Goal: Task Accomplishment & Management: Use online tool/utility

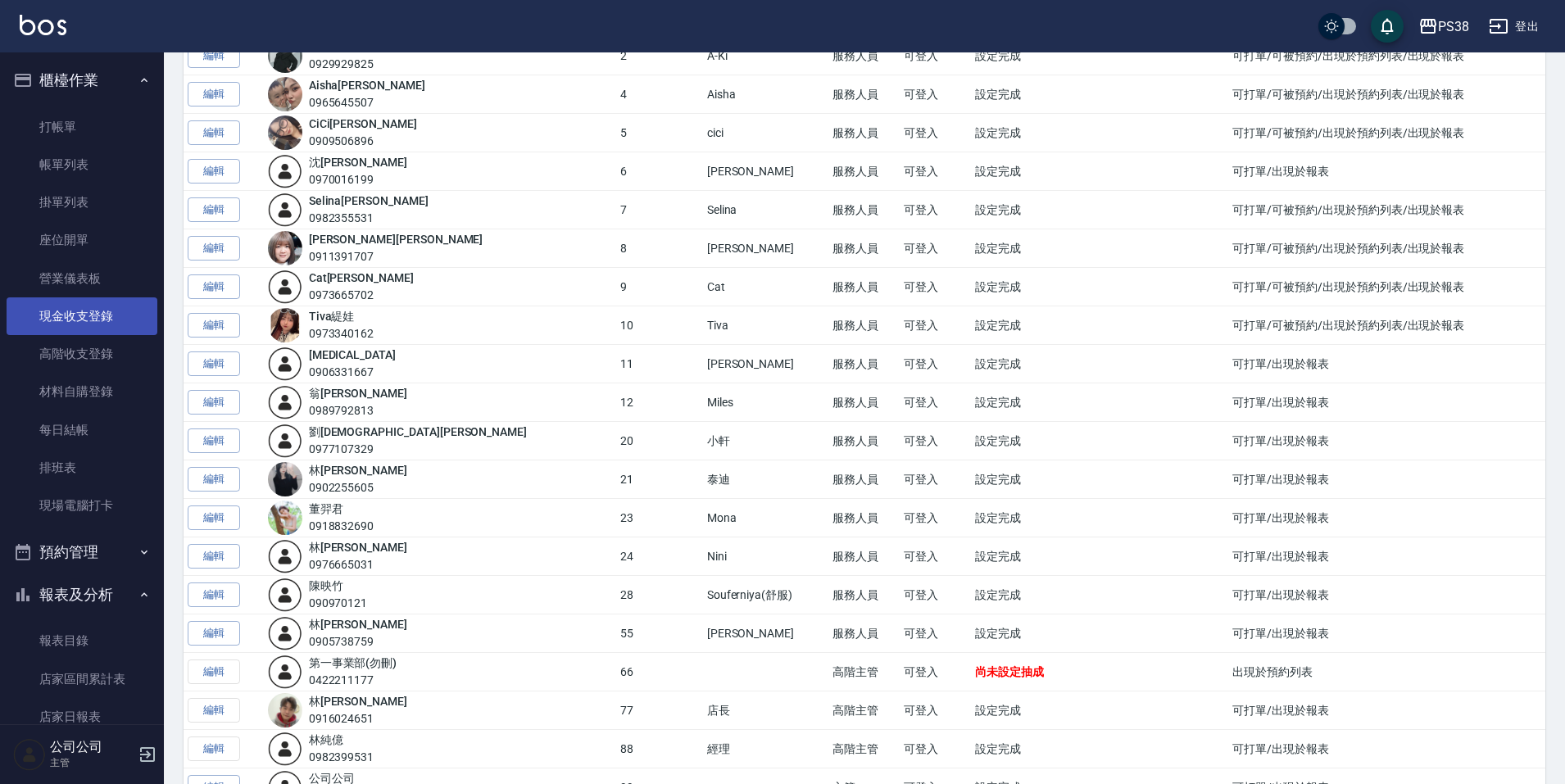
click at [102, 334] on link "現金收支登錄" at bounding box center [81, 317] width 151 height 38
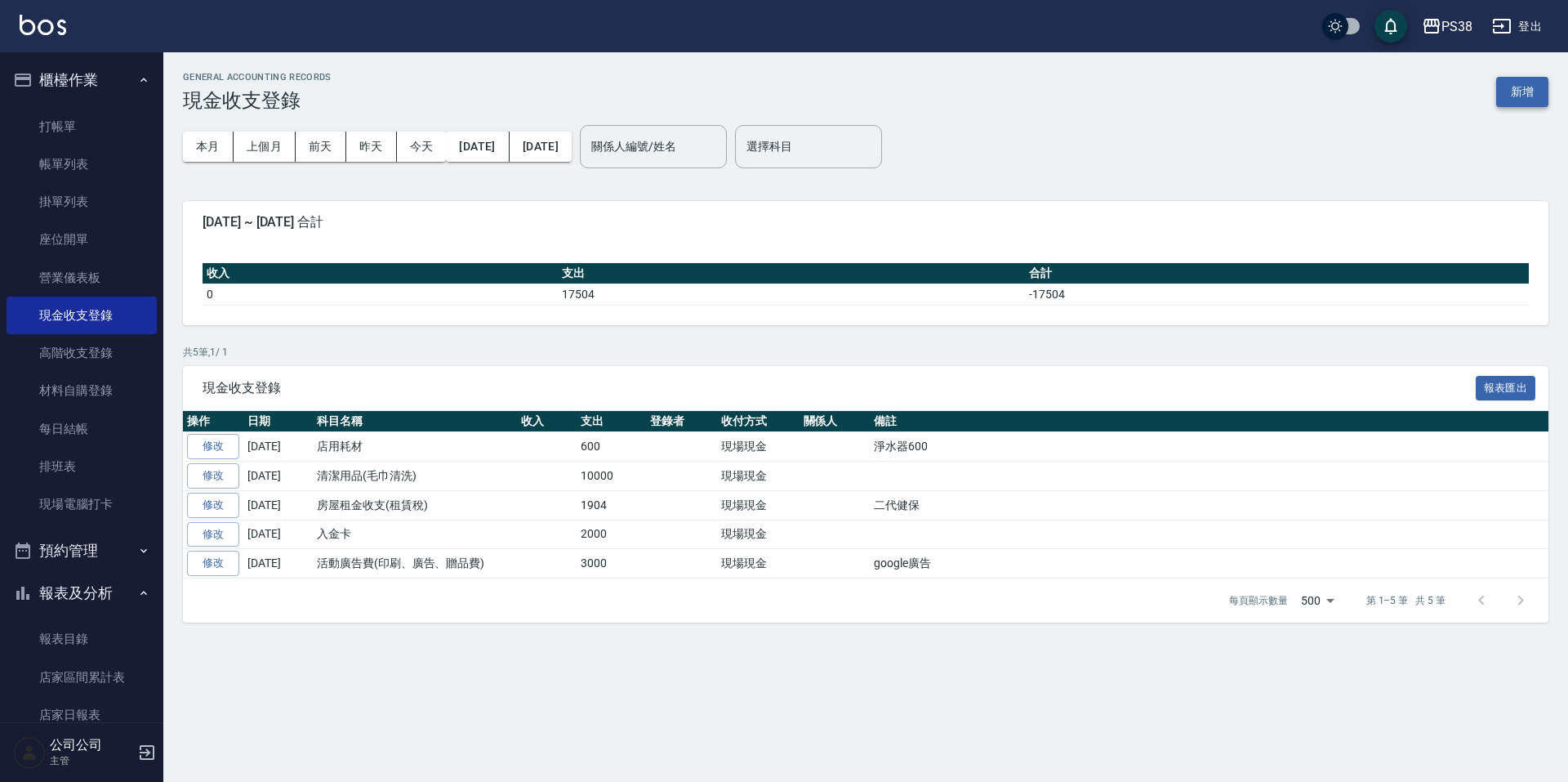
click at [1501, 88] on button "新增" at bounding box center [1522, 92] width 52 height 31
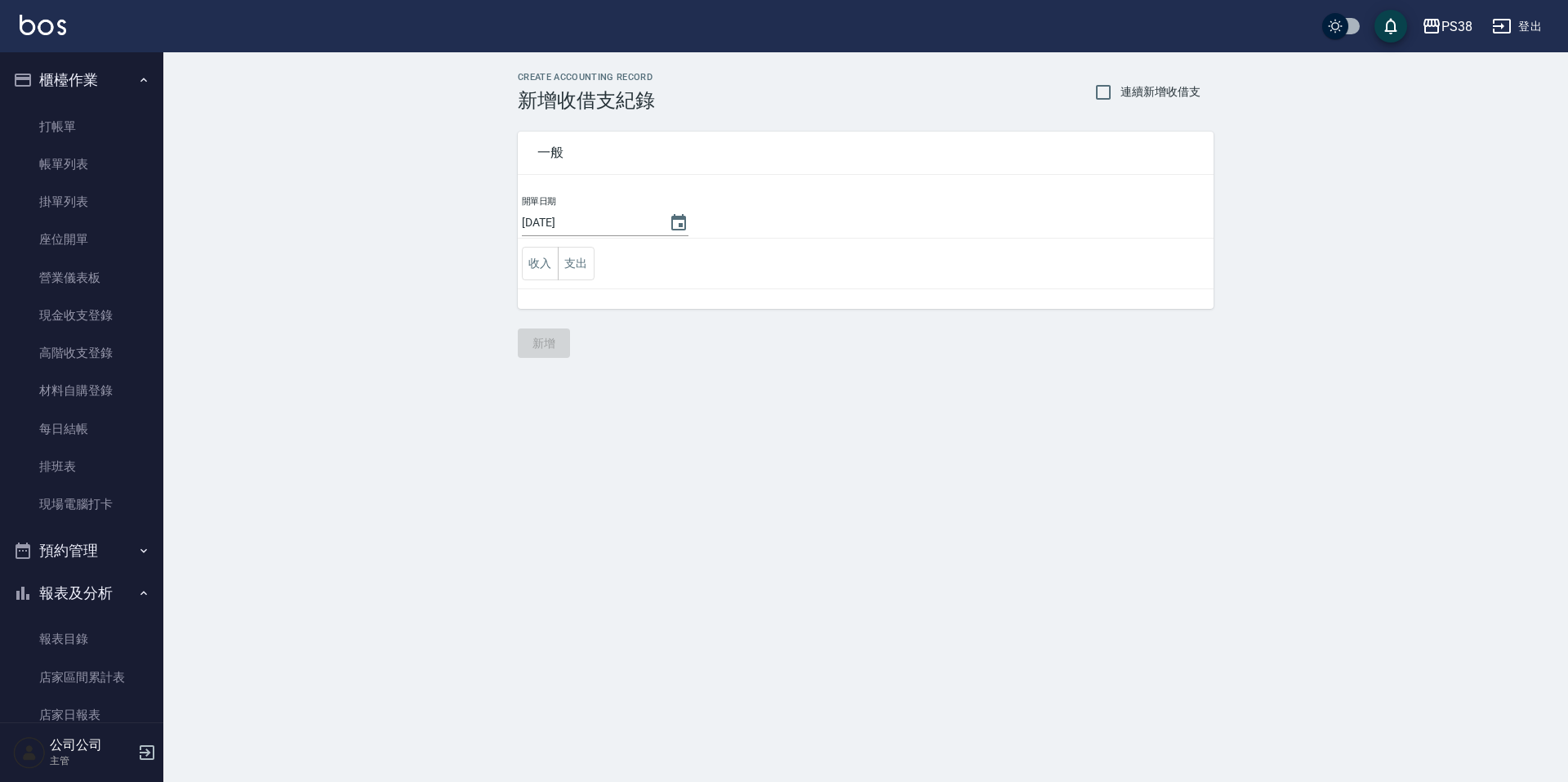
click at [595, 261] on td "收入 支出" at bounding box center [865, 264] width 695 height 50
click at [571, 280] on td "收入 支出" at bounding box center [865, 264] width 695 height 50
click at [585, 271] on button "支出" at bounding box center [576, 263] width 37 height 33
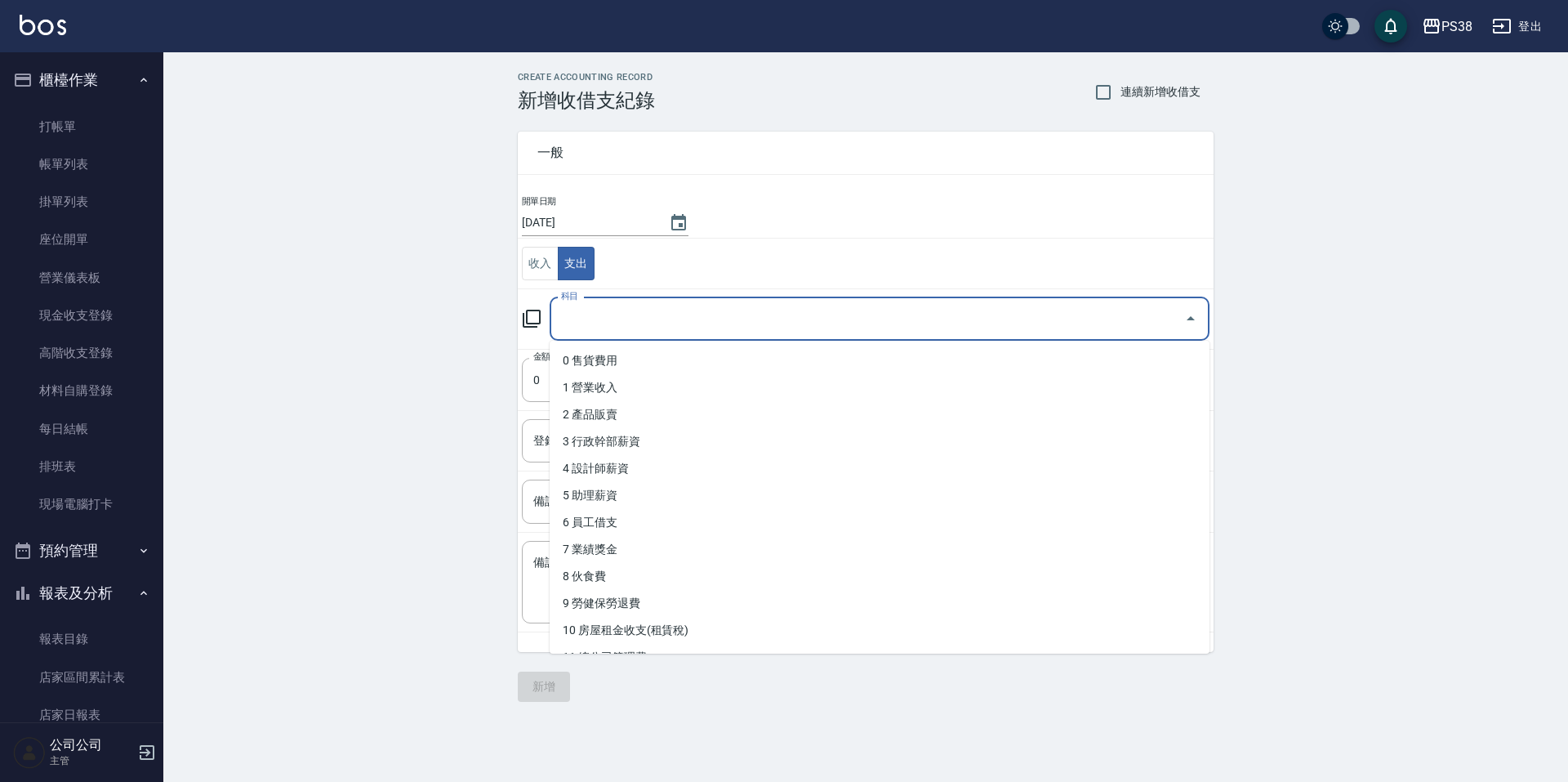
click at [784, 314] on input "科目" at bounding box center [867, 319] width 621 height 29
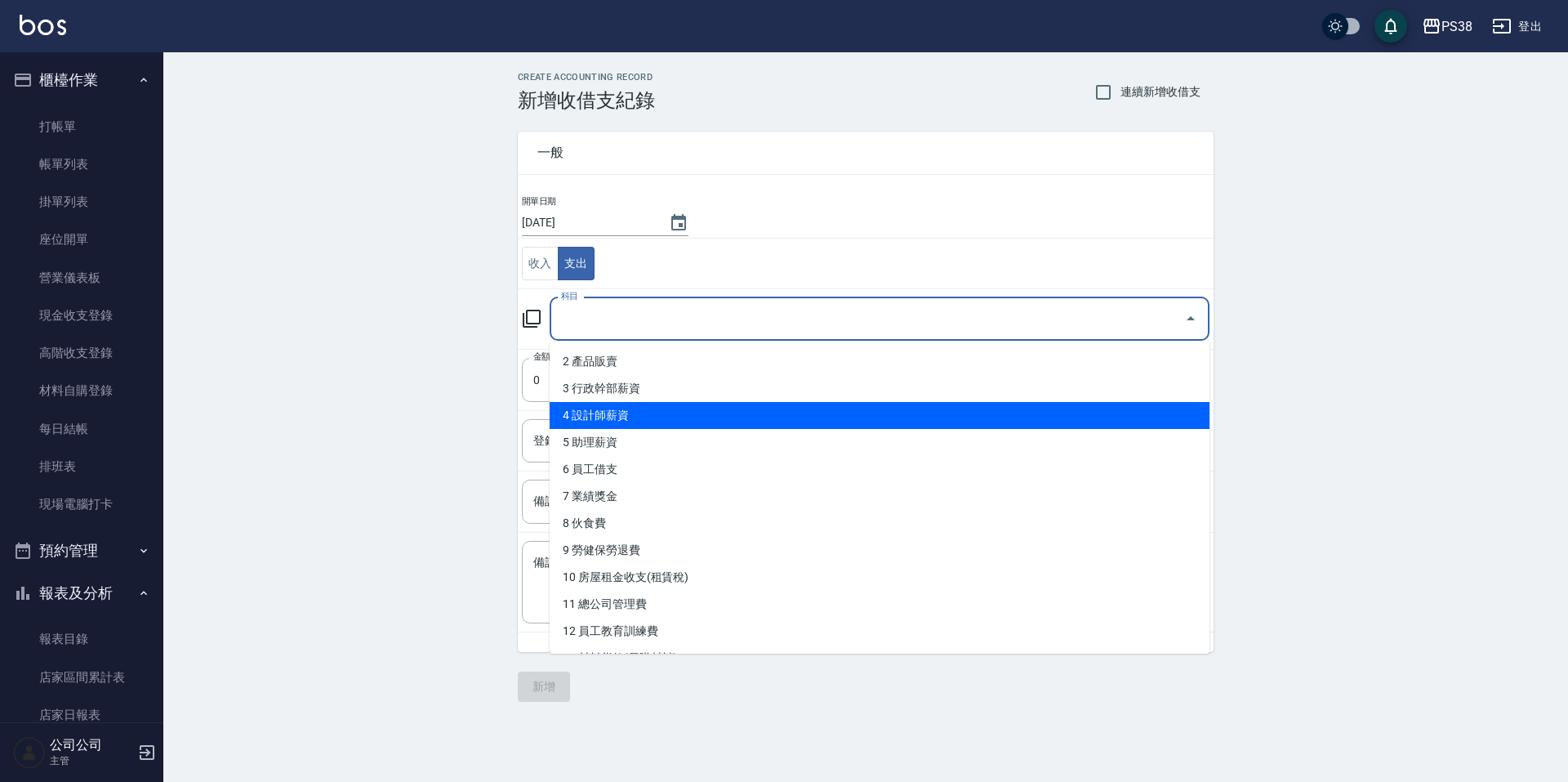
scroll to position [82, 0]
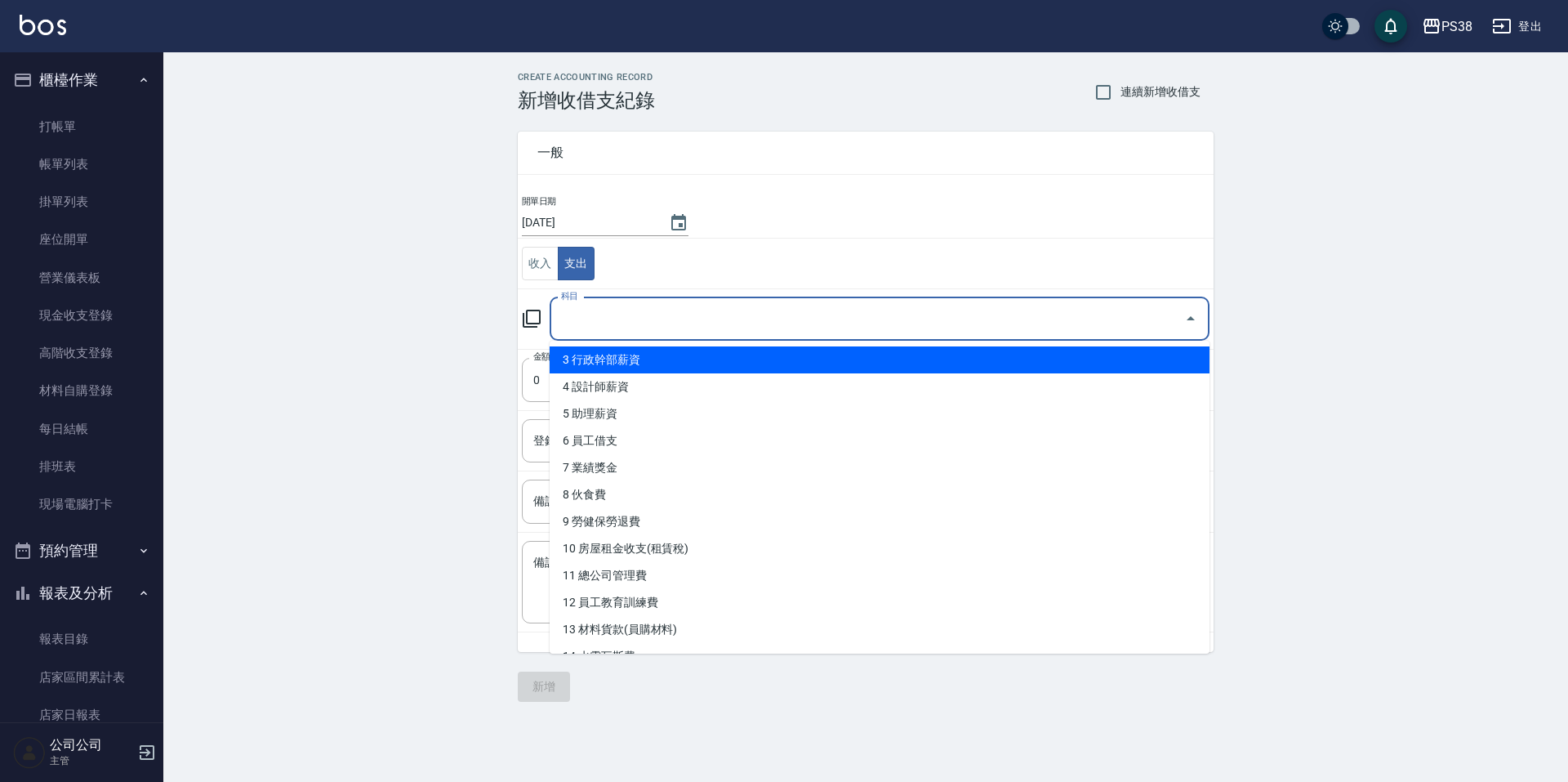
click at [719, 360] on li "3 行政幹部薪資" at bounding box center [879, 360] width 659 height 27
type input "3 行政幹部薪資"
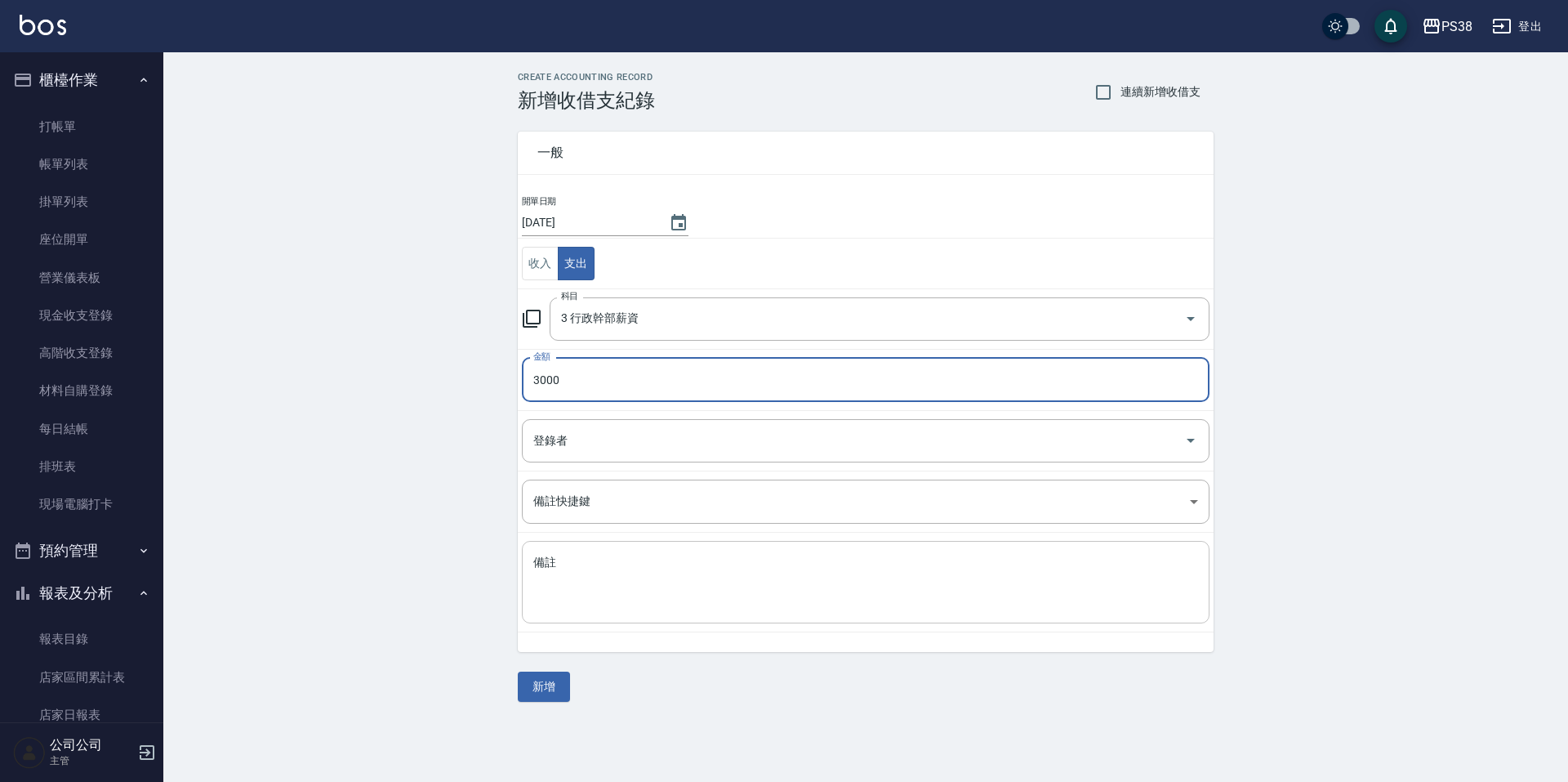
type input "3000"
click at [667, 574] on textarea "備註" at bounding box center [865, 582] width 665 height 56
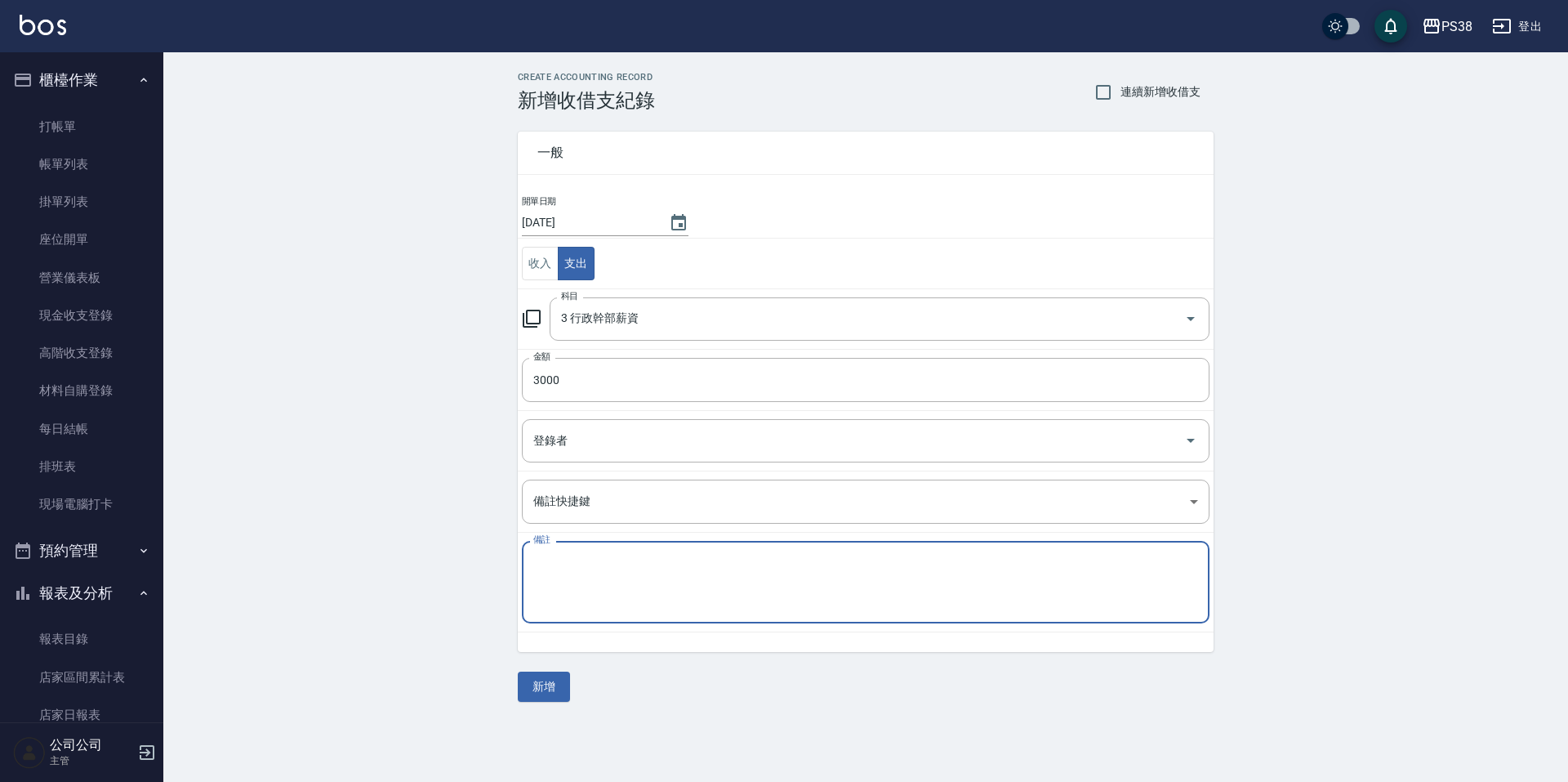
type textarea "w"
click at [535, 560] on textarea "小編薪資" at bounding box center [865, 582] width 665 height 56
type textarea "9月小編薪資"
click at [560, 686] on button "新增" at bounding box center [544, 687] width 52 height 31
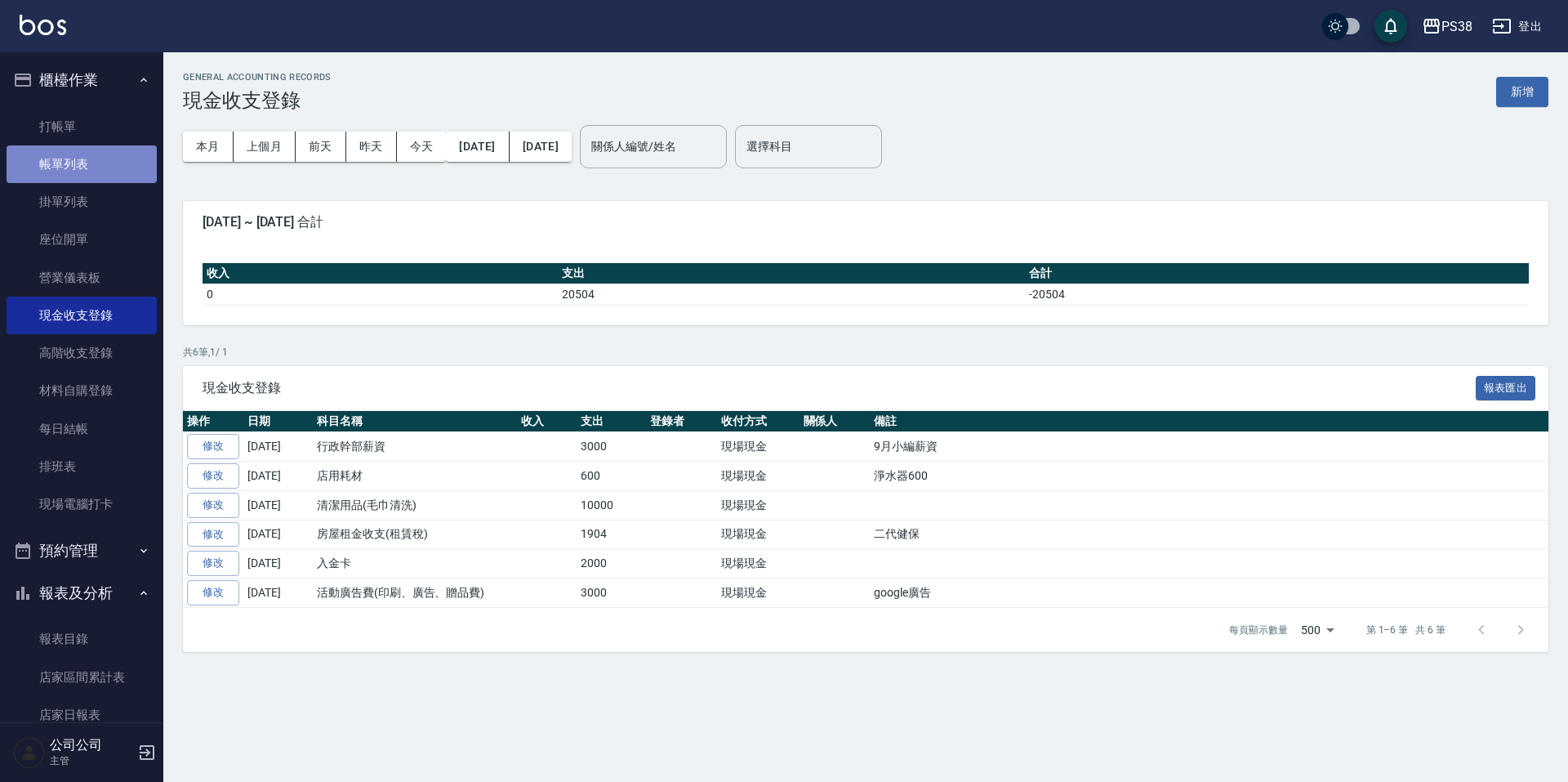
click at [87, 150] on link "帳單列表" at bounding box center [81, 165] width 150 height 38
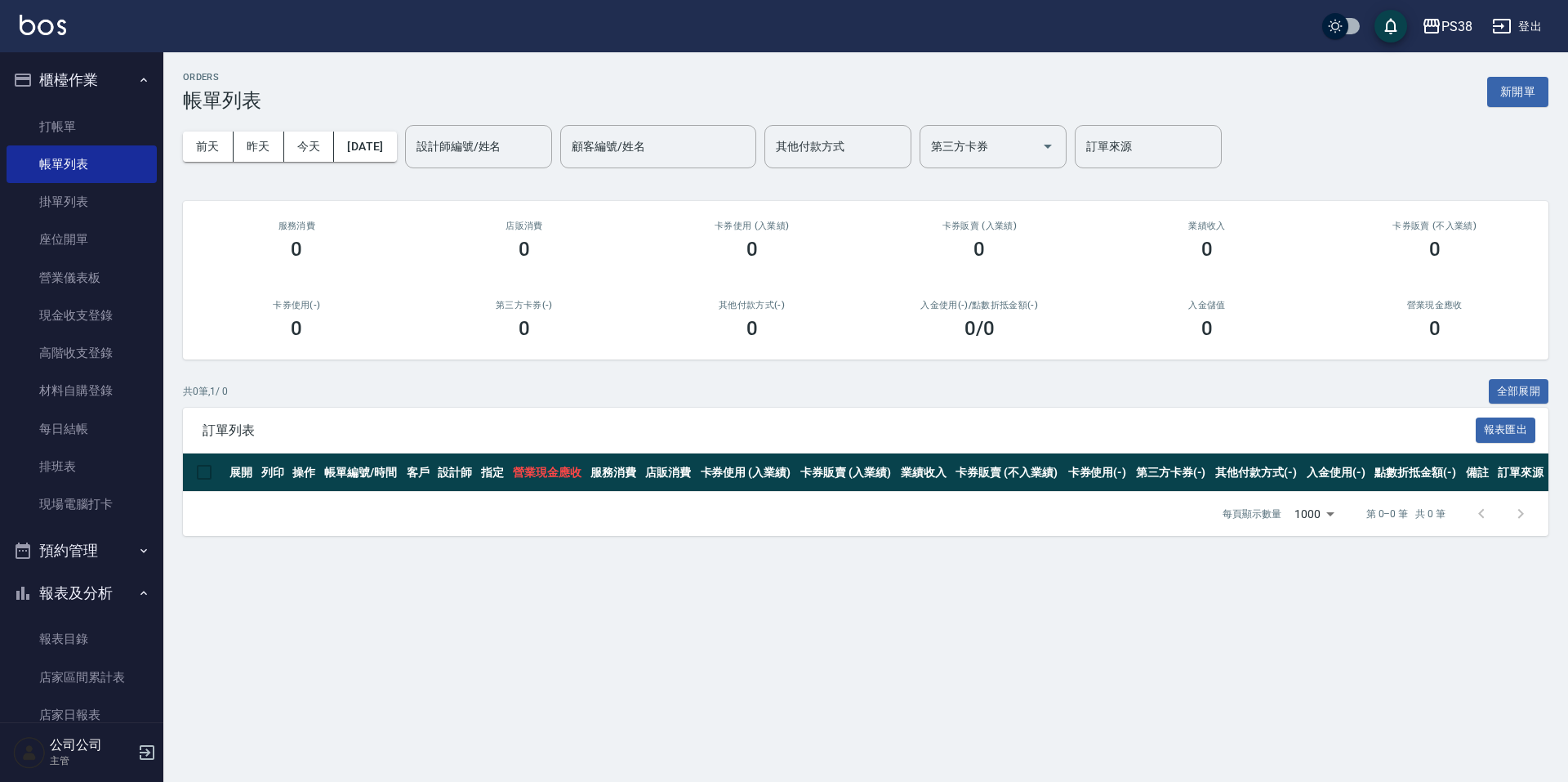
click at [285, 383] on div "共 0 筆, 1 / 0 全部展開" at bounding box center [865, 391] width 1366 height 25
click at [87, 426] on link "每日結帳" at bounding box center [81, 429] width 150 height 38
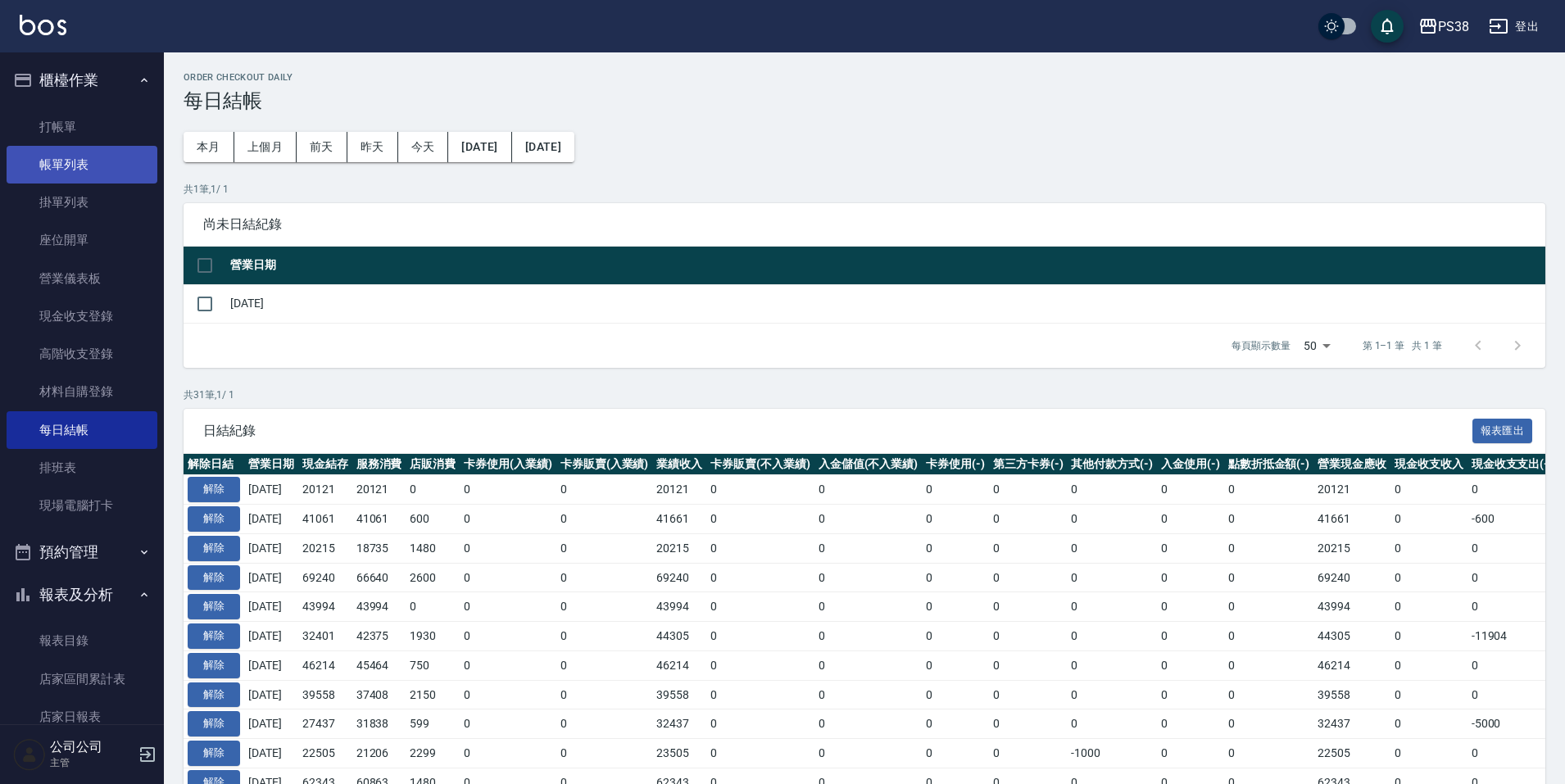
click at [110, 172] on link "帳單列表" at bounding box center [81, 165] width 151 height 38
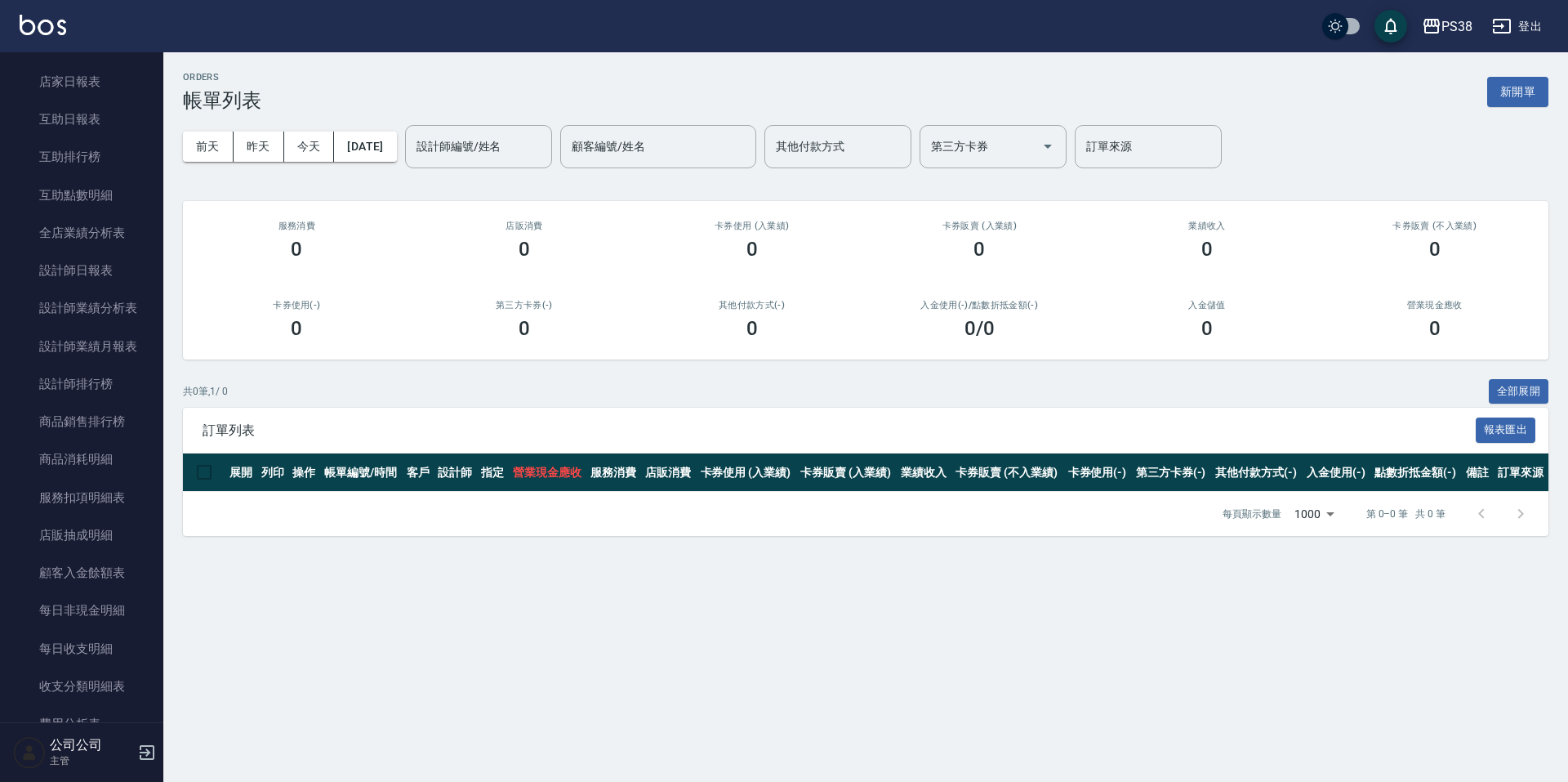
scroll to position [653, 0]
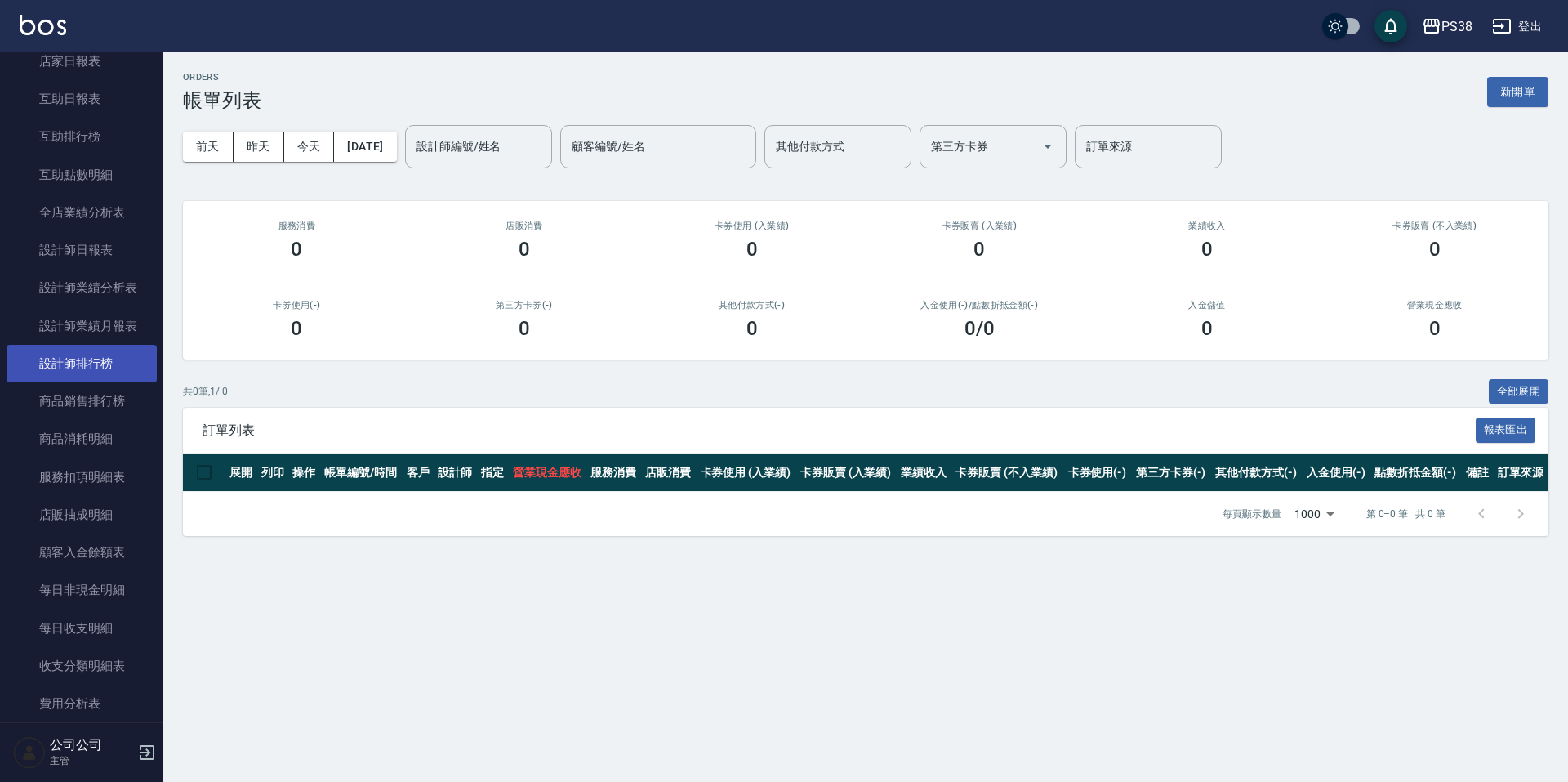
click at [53, 354] on link "設計師排行榜" at bounding box center [81, 364] width 150 height 38
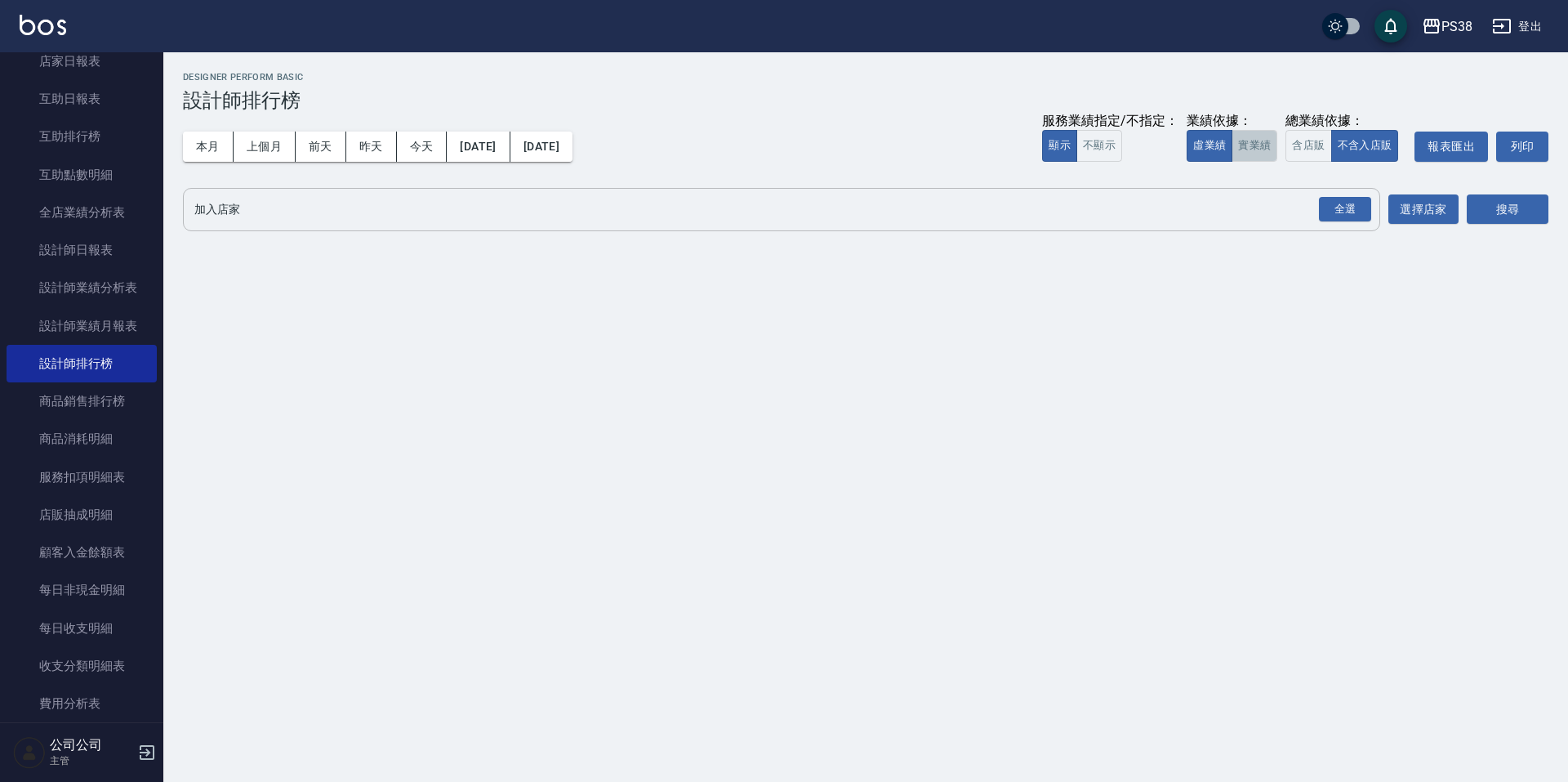
drag, startPoint x: 1254, startPoint y: 139, endPoint x: 1320, endPoint y: 188, distance: 82.2
click at [1254, 140] on button "實業績" at bounding box center [1254, 145] width 46 height 31
click at [1350, 212] on div "全選" at bounding box center [1345, 210] width 52 height 25
click at [1518, 217] on button "搜尋" at bounding box center [1507, 211] width 82 height 31
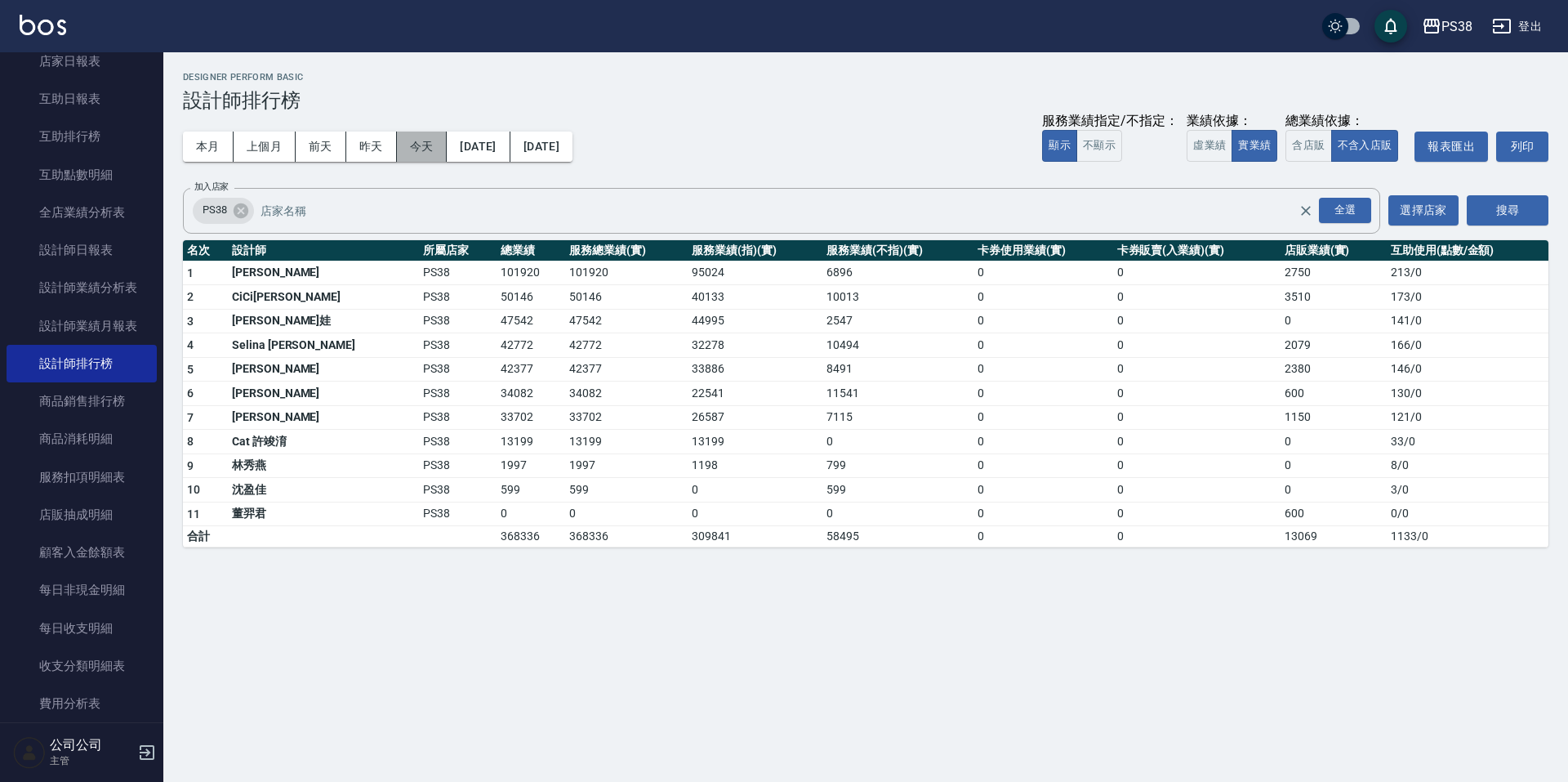
click at [429, 142] on button "今天" at bounding box center [422, 147] width 50 height 31
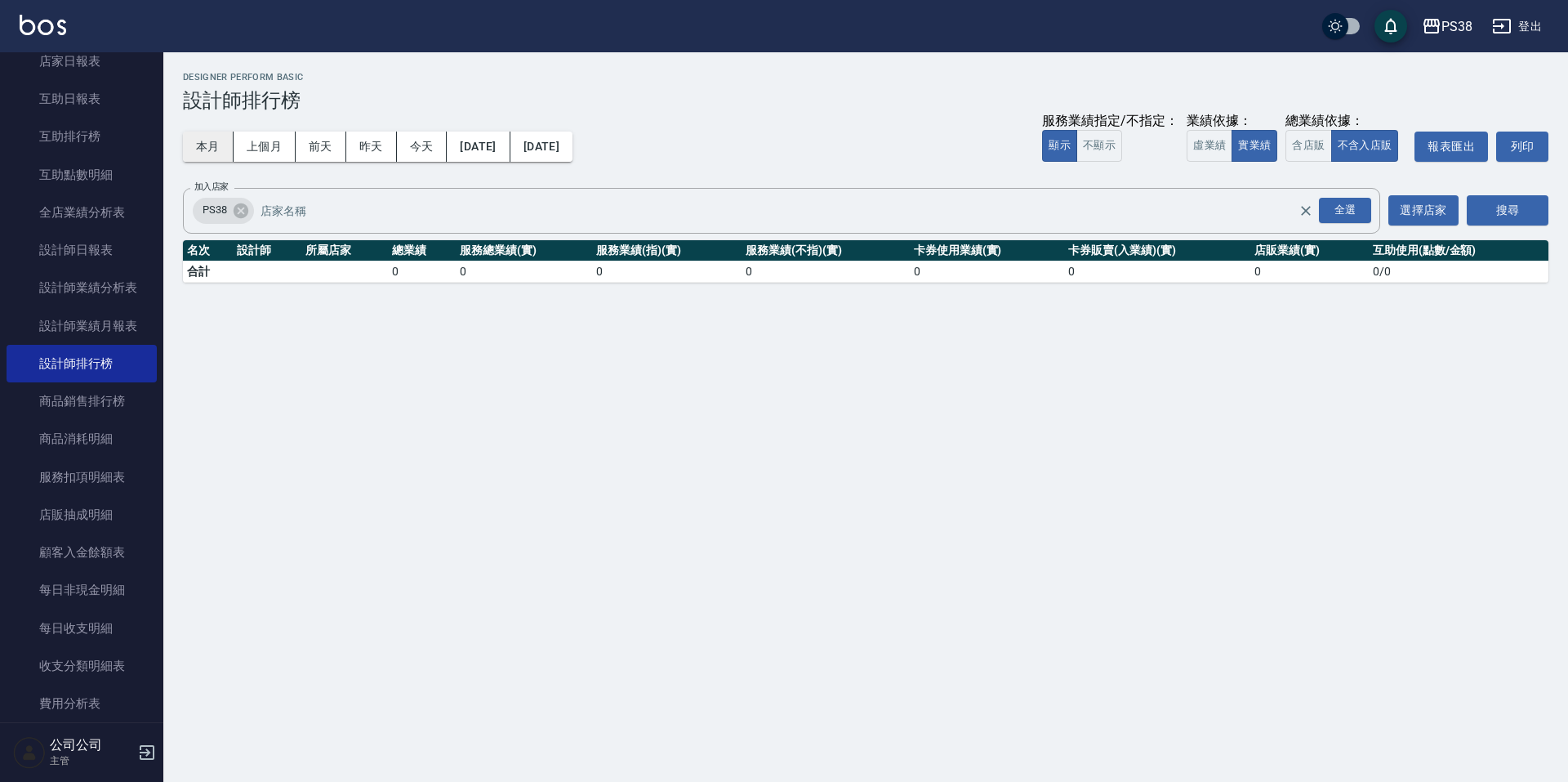
click at [191, 149] on button "本月" at bounding box center [208, 147] width 50 height 31
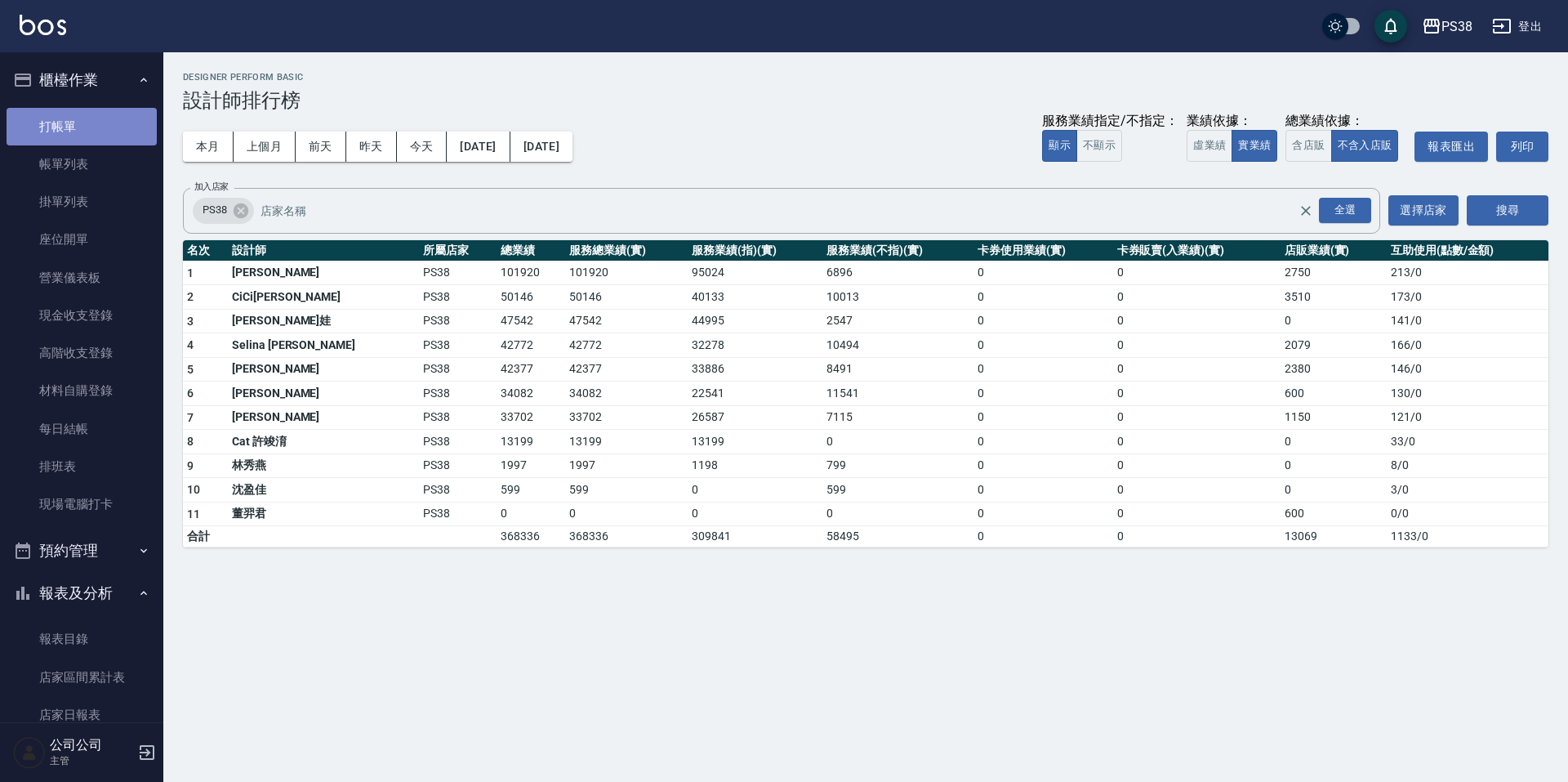
click at [97, 143] on link "打帳單" at bounding box center [81, 127] width 150 height 38
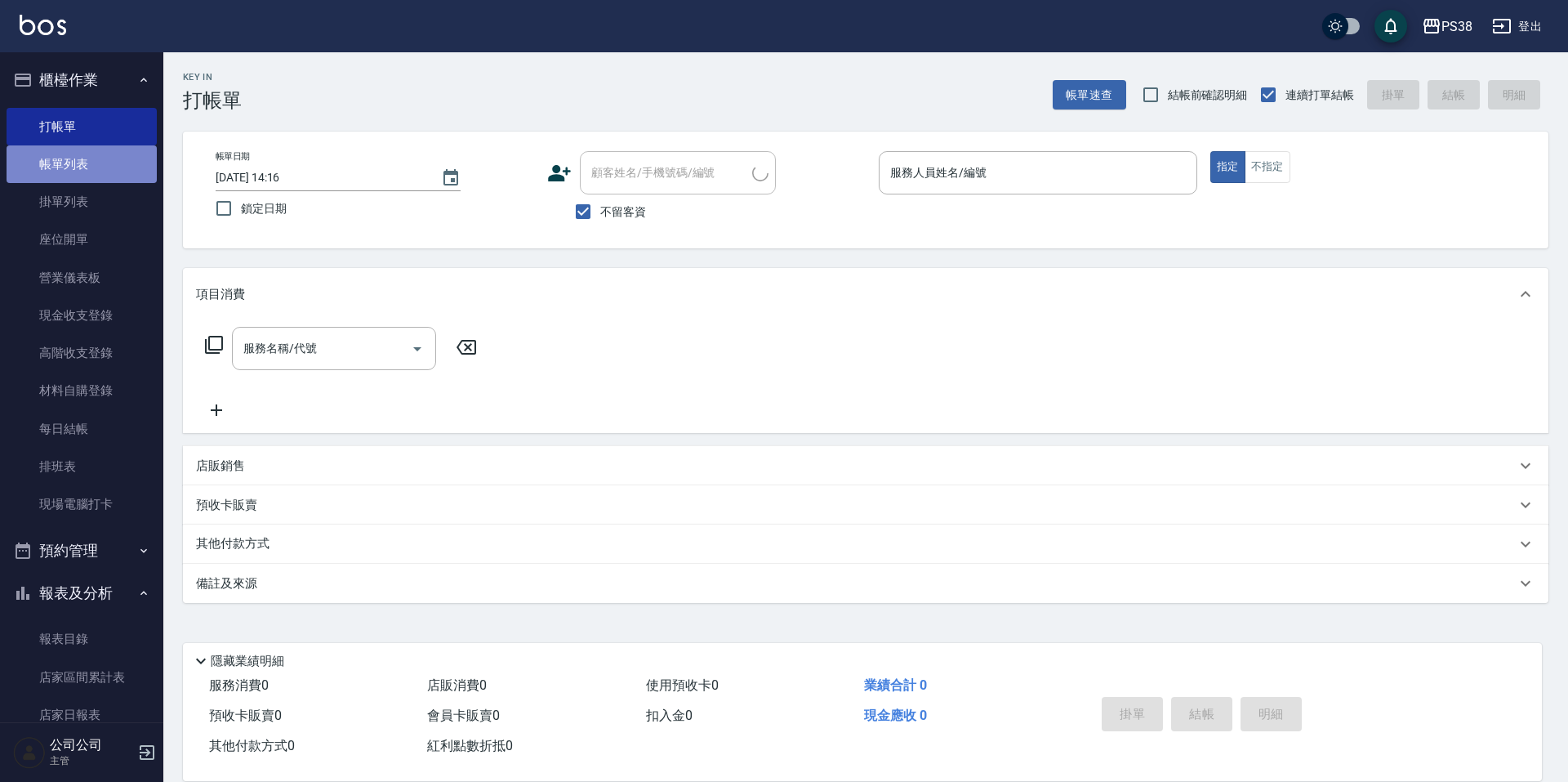
click at [93, 176] on link "帳單列表" at bounding box center [81, 165] width 150 height 38
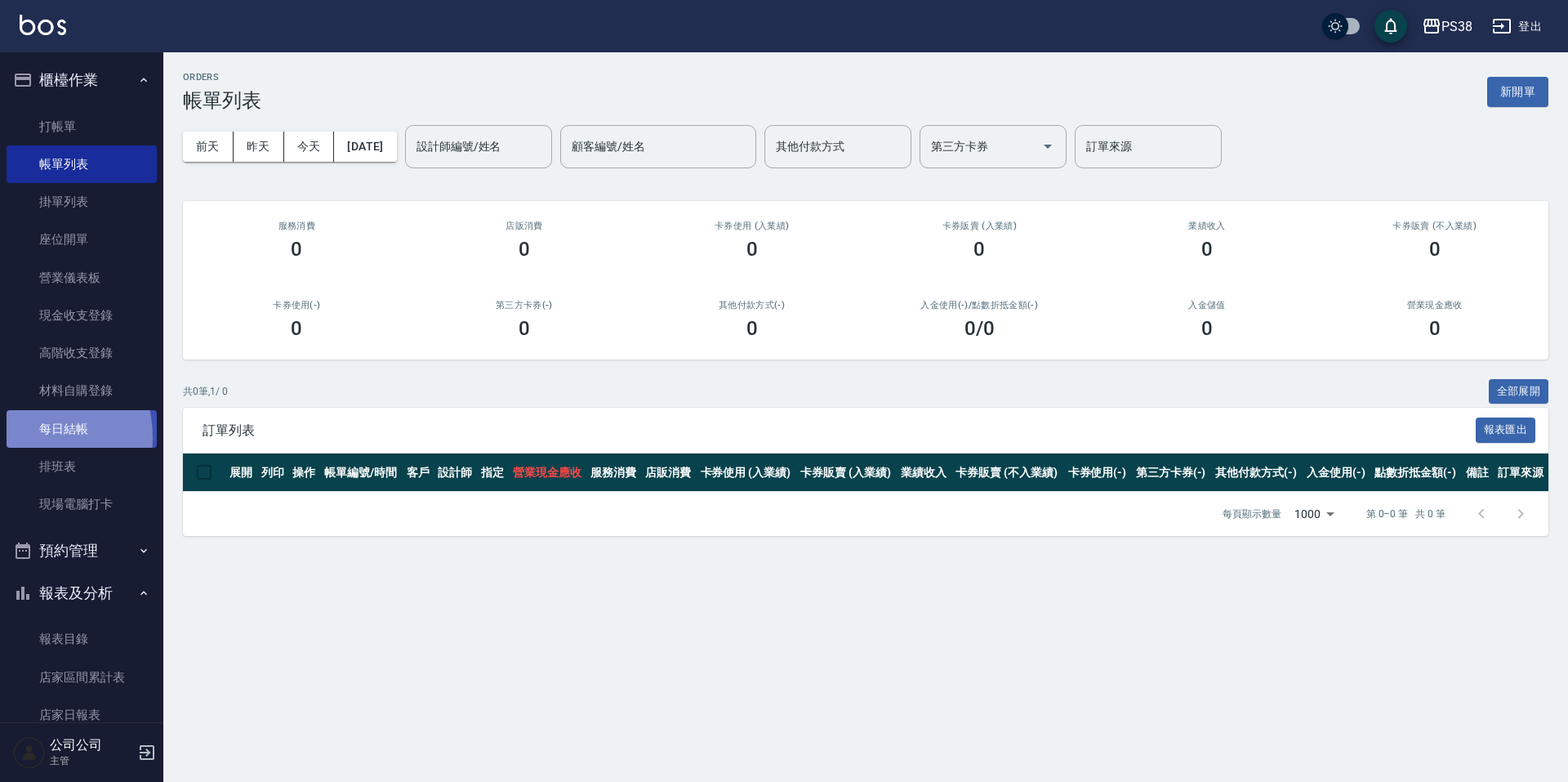
click at [20, 437] on link "每日結帳" at bounding box center [81, 429] width 150 height 38
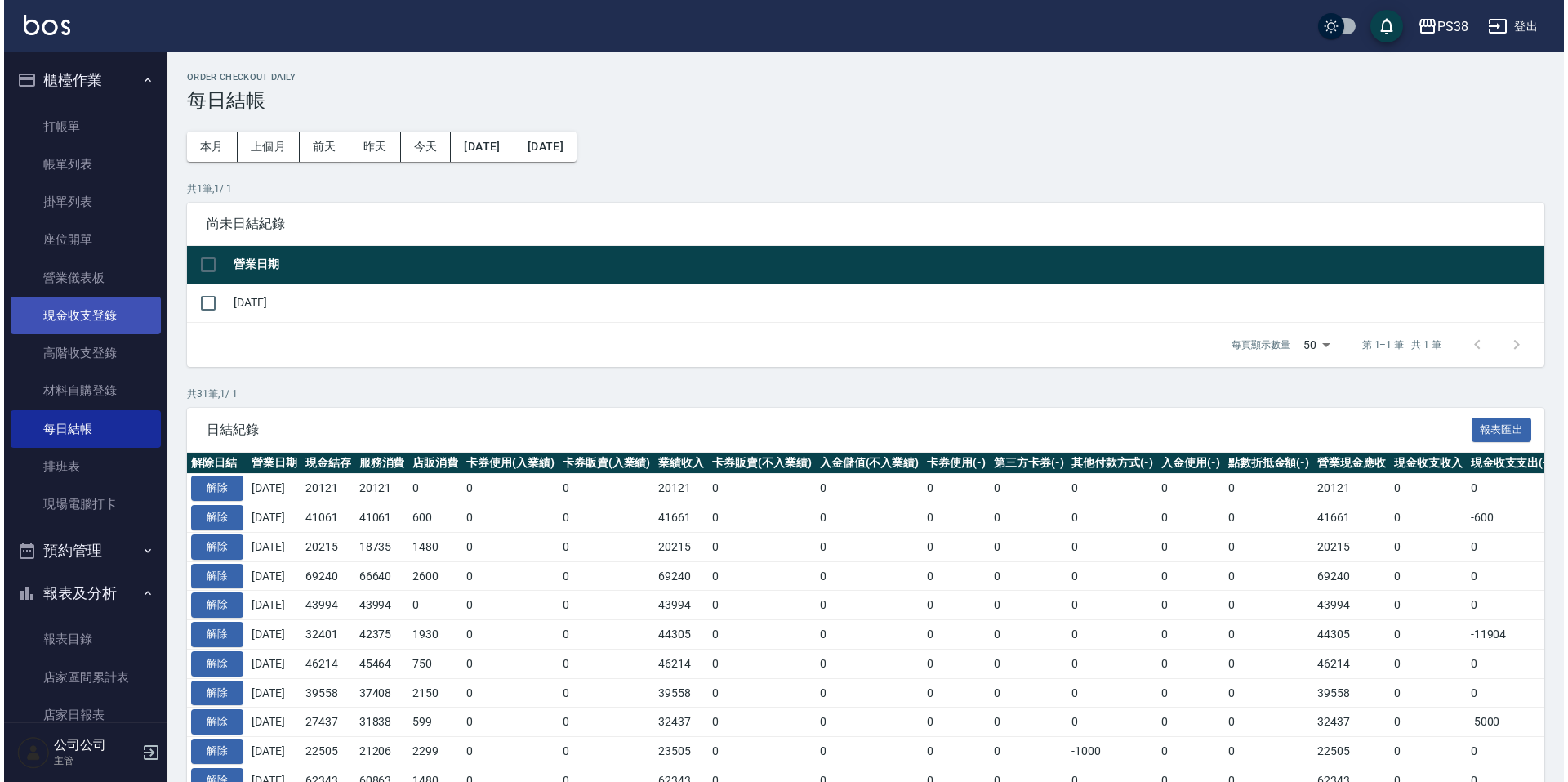
scroll to position [490, 0]
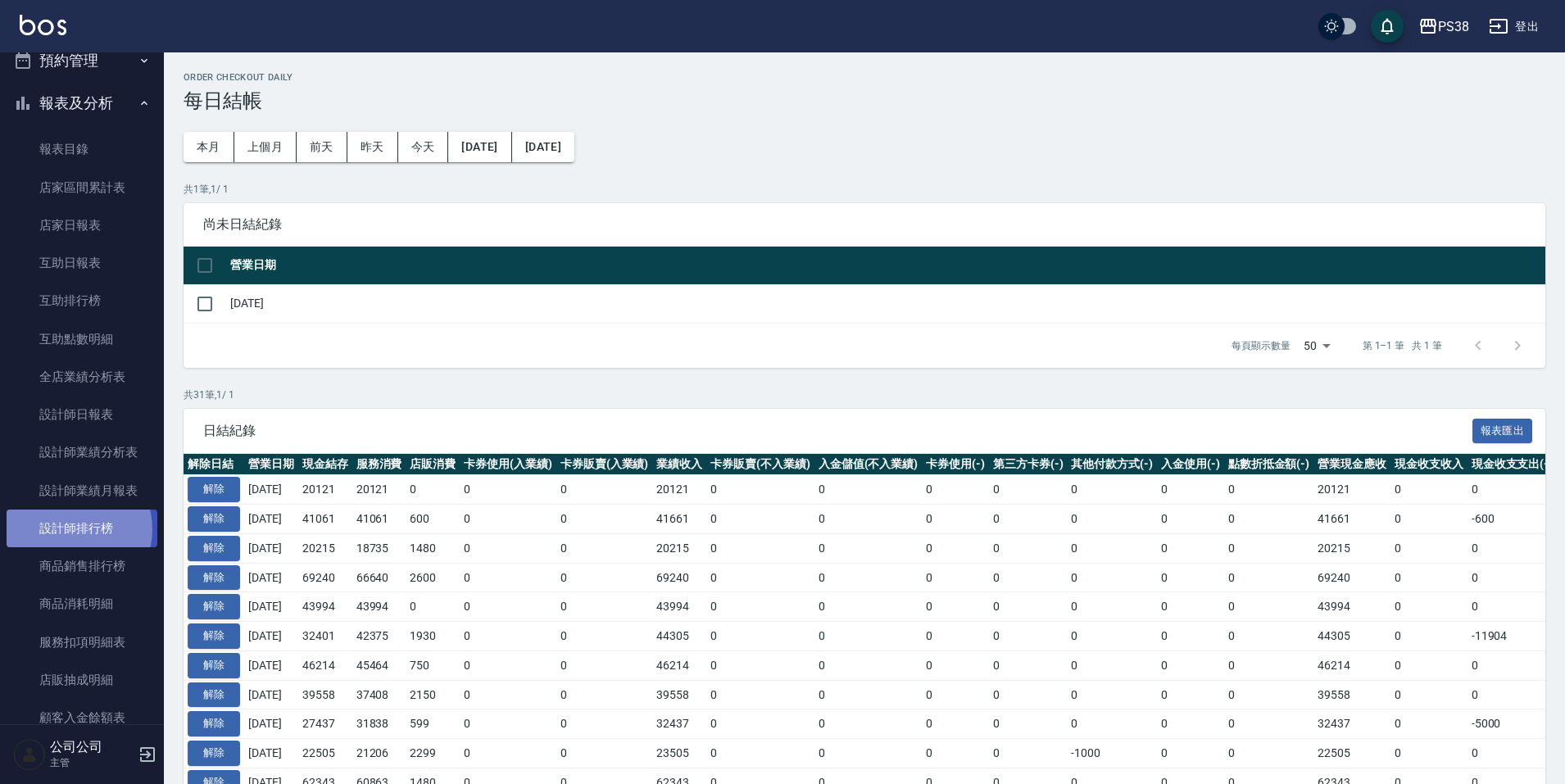
click at [71, 529] on link "設計師排行榜" at bounding box center [81, 529] width 151 height 38
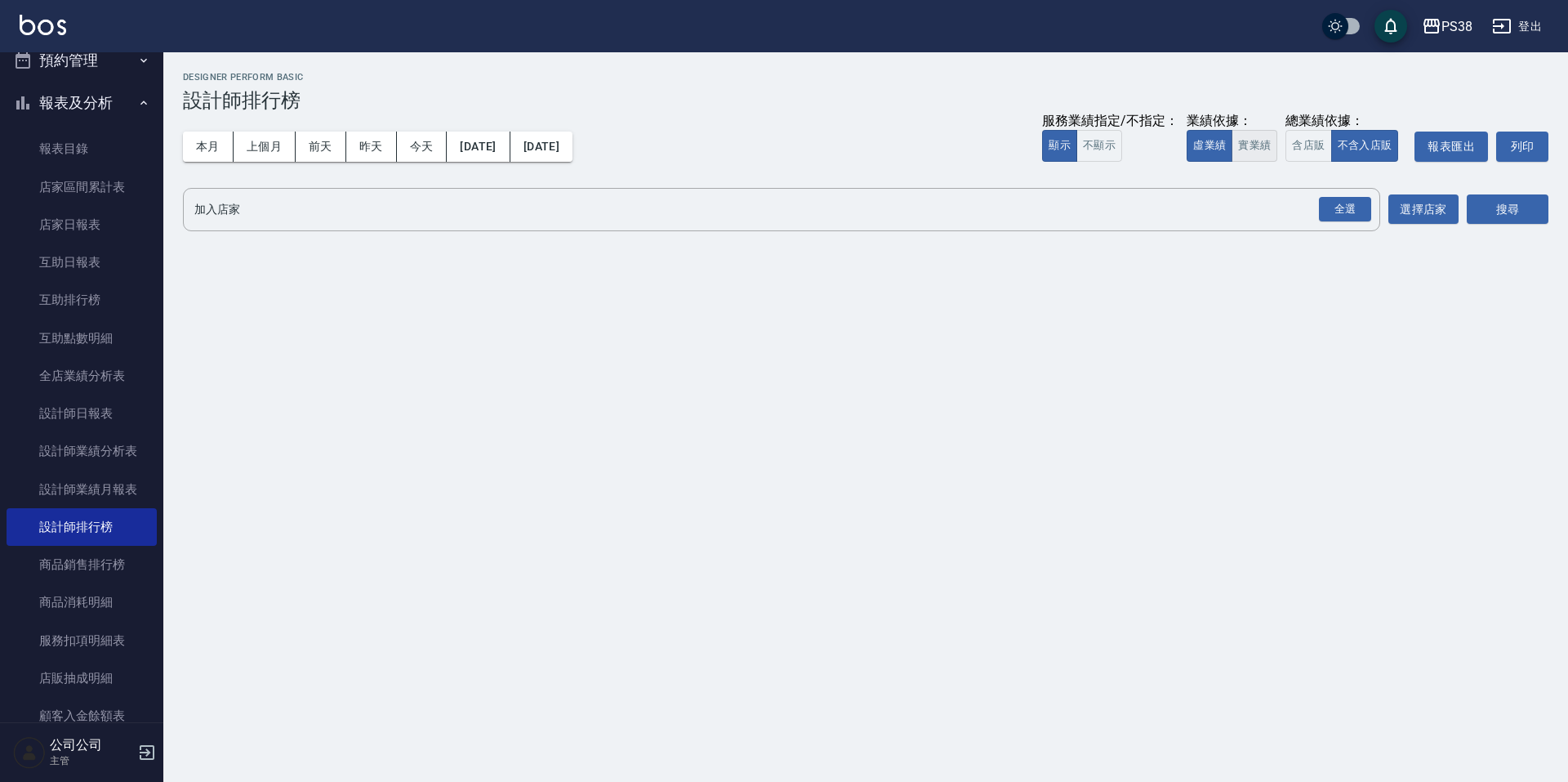
click at [1259, 155] on button "實業績" at bounding box center [1254, 145] width 46 height 31
click at [1342, 203] on div "全選" at bounding box center [1345, 210] width 52 height 25
click at [1486, 214] on button "搜尋" at bounding box center [1507, 211] width 82 height 31
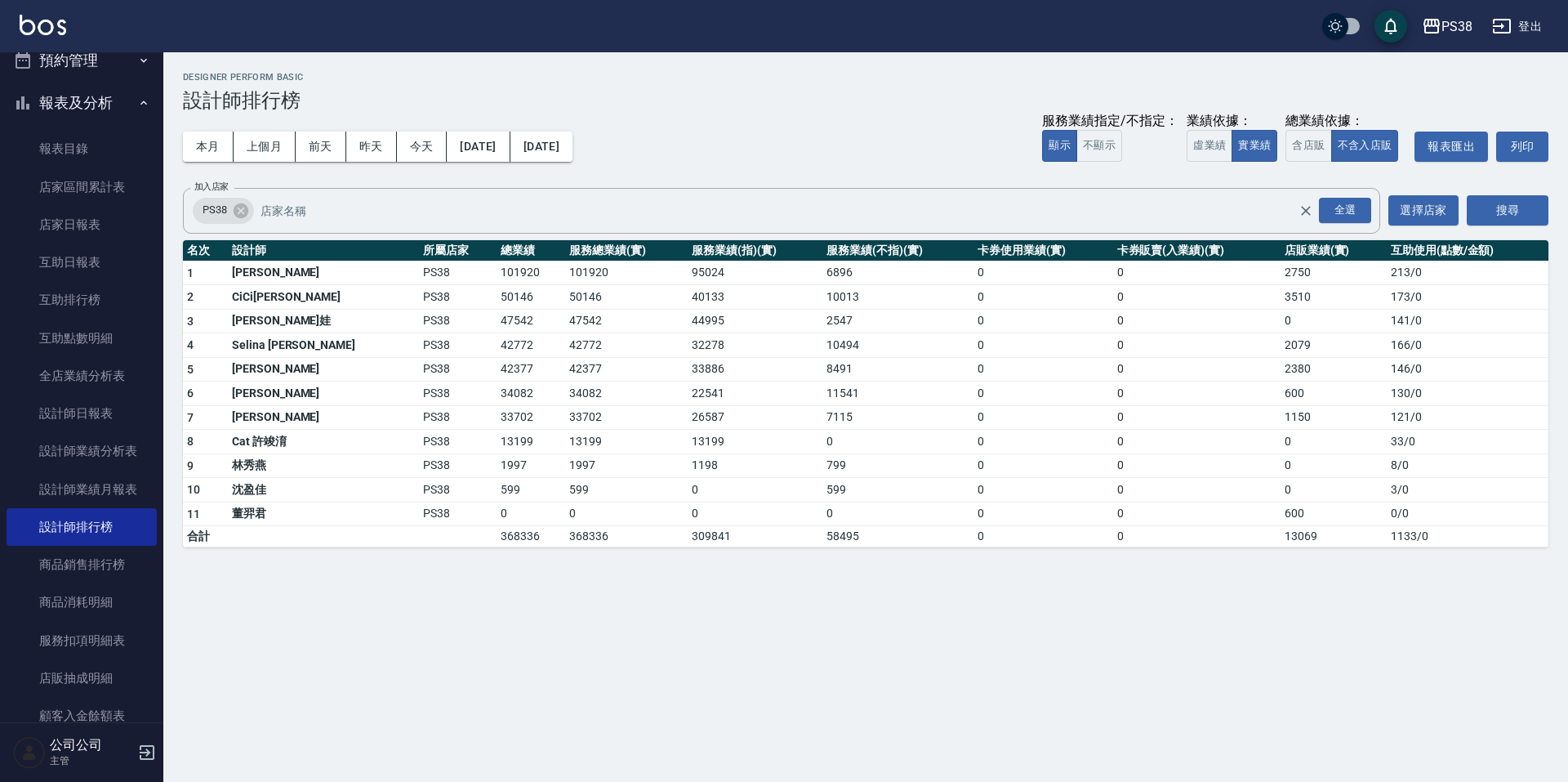
click at [852, 640] on div "PS38 [DATE] - [DATE] 設計師排行榜 列印時間： [DATE][PHONE_NUMBER]:17 Designer Perform Basi…" at bounding box center [784, 391] width 1568 height 782
click at [109, 290] on link "互助排行榜" at bounding box center [81, 300] width 150 height 38
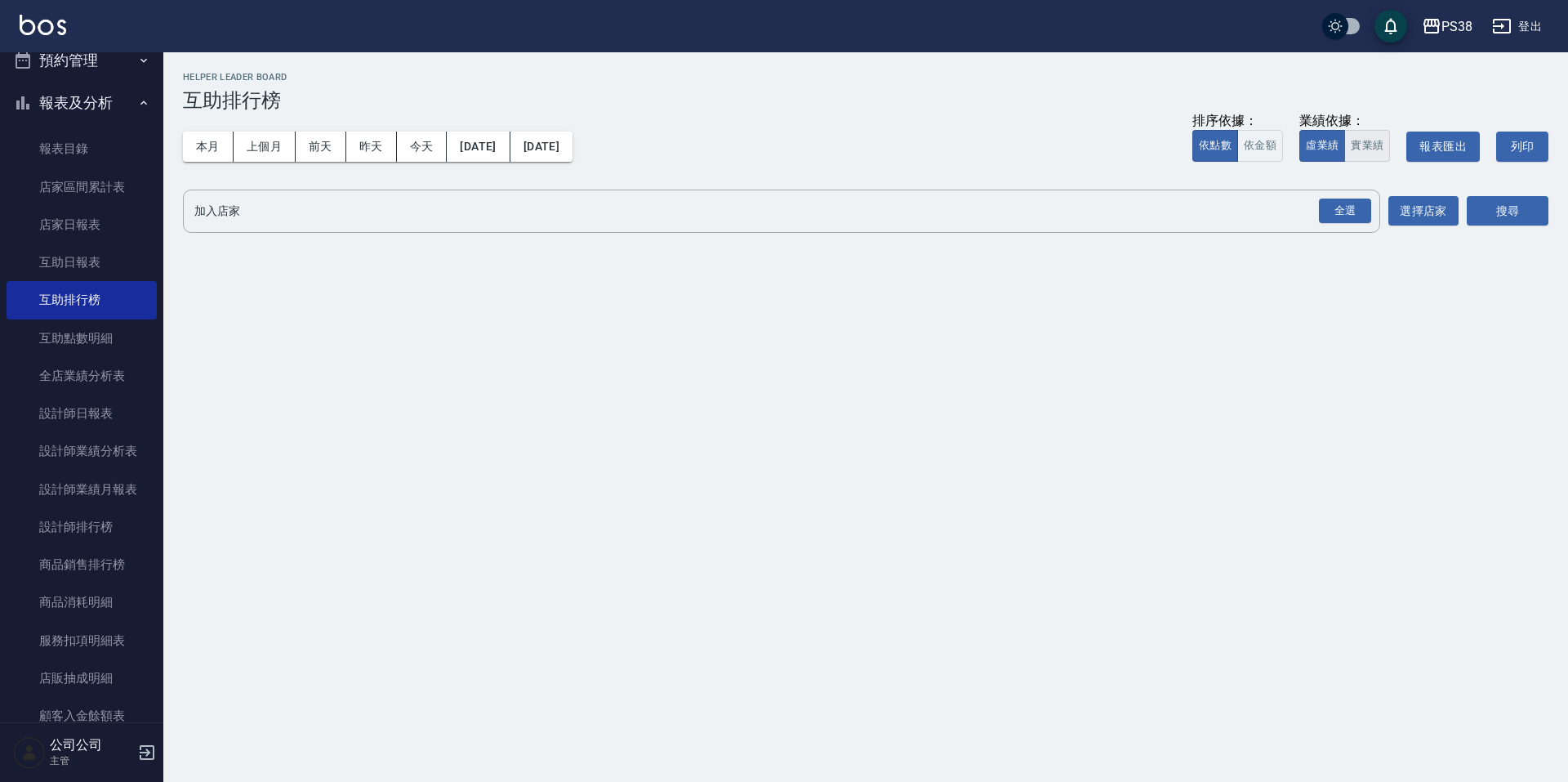
drag, startPoint x: 1368, startPoint y: 133, endPoint x: 1369, endPoint y: 148, distance: 15.0
click at [1368, 135] on button "實業績" at bounding box center [1366, 145] width 46 height 31
drag, startPoint x: 1366, startPoint y: 204, endPoint x: 1386, endPoint y: 206, distance: 20.1
click at [1366, 204] on div "全選" at bounding box center [1345, 211] width 52 height 25
click at [1500, 216] on button "搜尋" at bounding box center [1507, 212] width 82 height 31
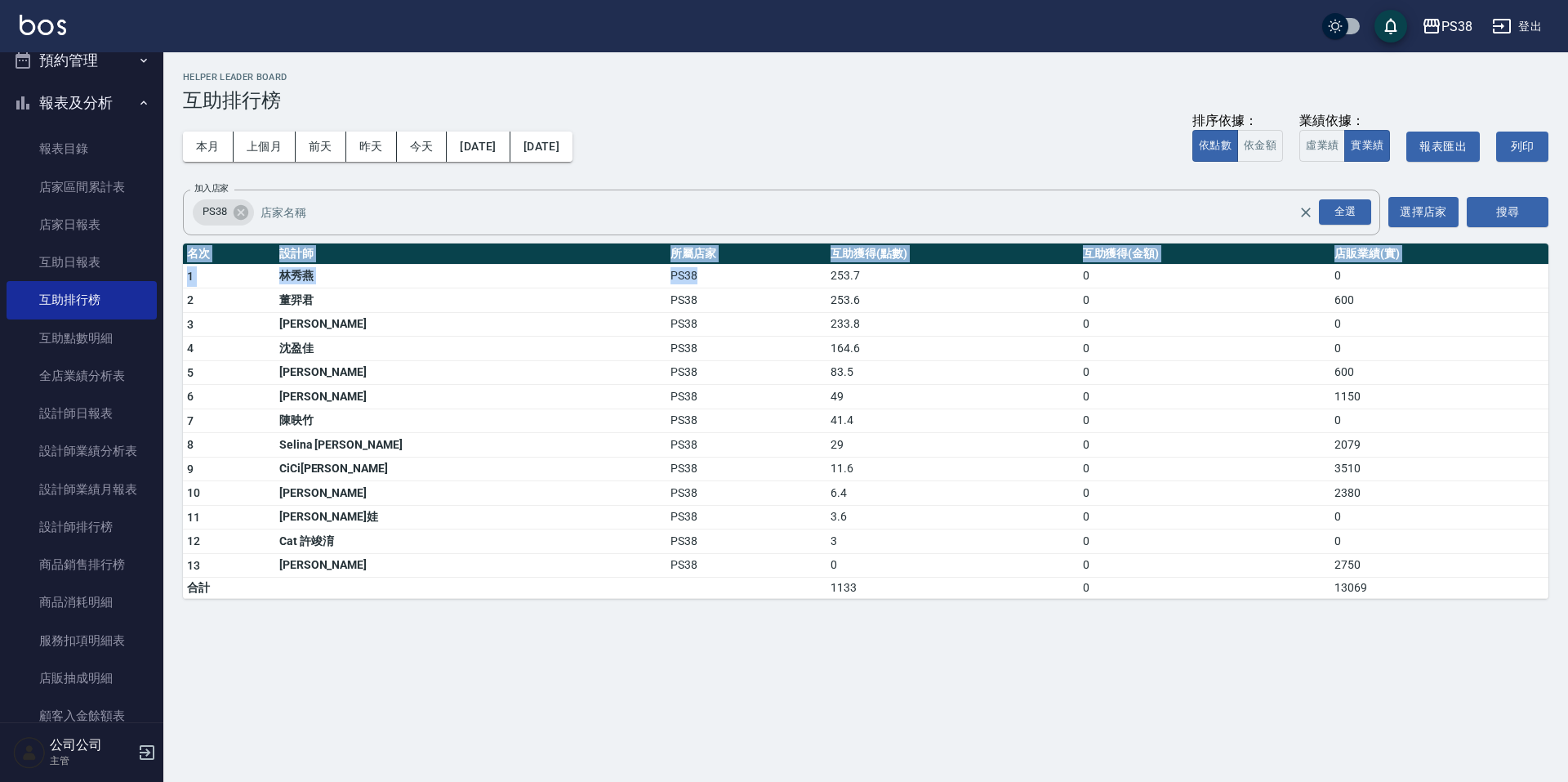
drag, startPoint x: 716, startPoint y: 277, endPoint x: 1110, endPoint y: 695, distance: 574.4
click at [1111, 696] on div "PS38 [DATE] - [DATE] 互助排行榜 列印時間： [DATE][PHONE_NUMBER]:17 Helper Leader Board 互助…" at bounding box center [784, 391] width 1568 height 782
click at [965, 657] on div "PS38 [DATE] - [DATE] 互助排行榜 列印時間： [DATE][PHONE_NUMBER]:17 Helper Leader Board 互助…" at bounding box center [784, 391] width 1568 height 782
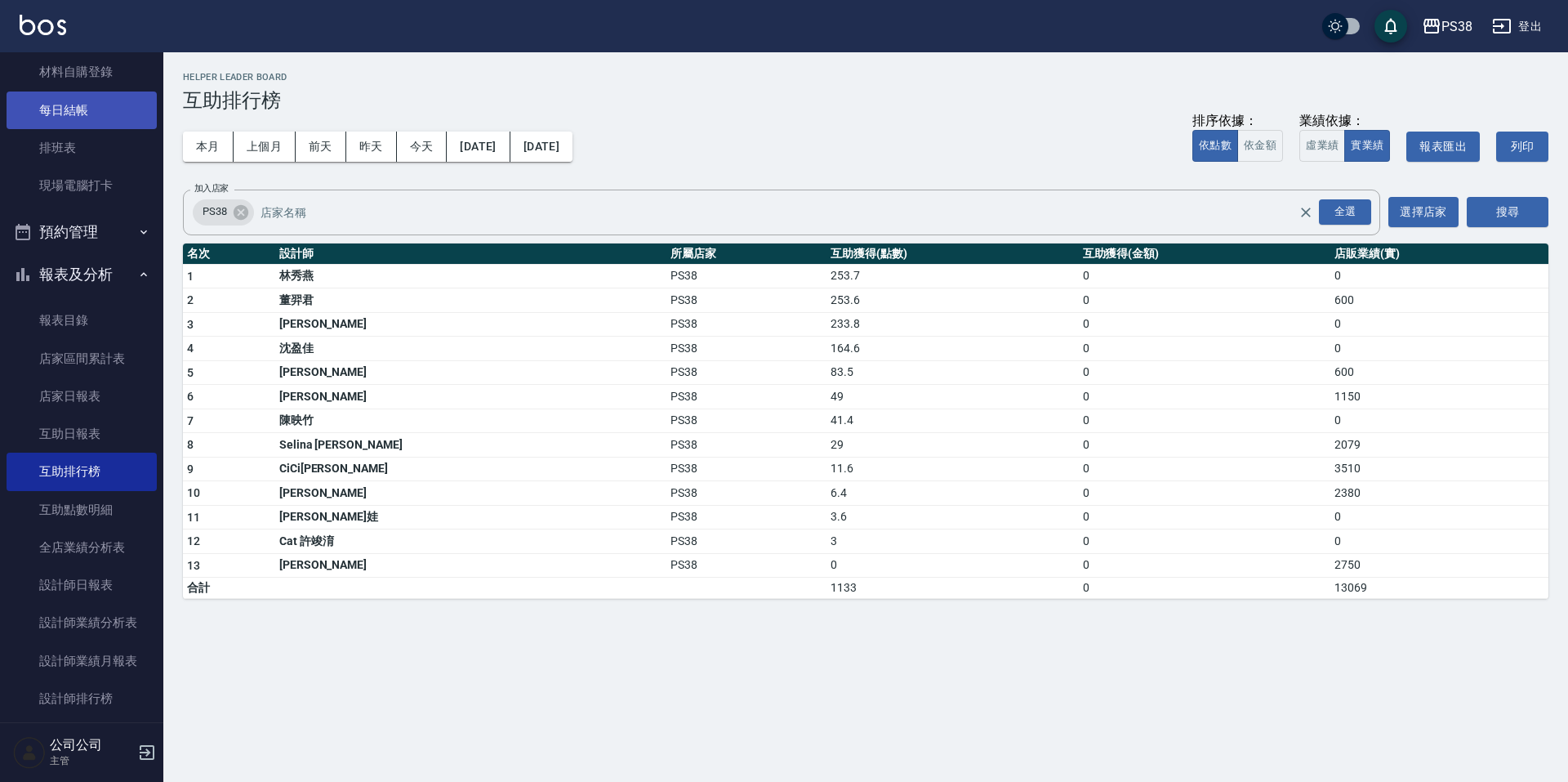
scroll to position [571, 0]
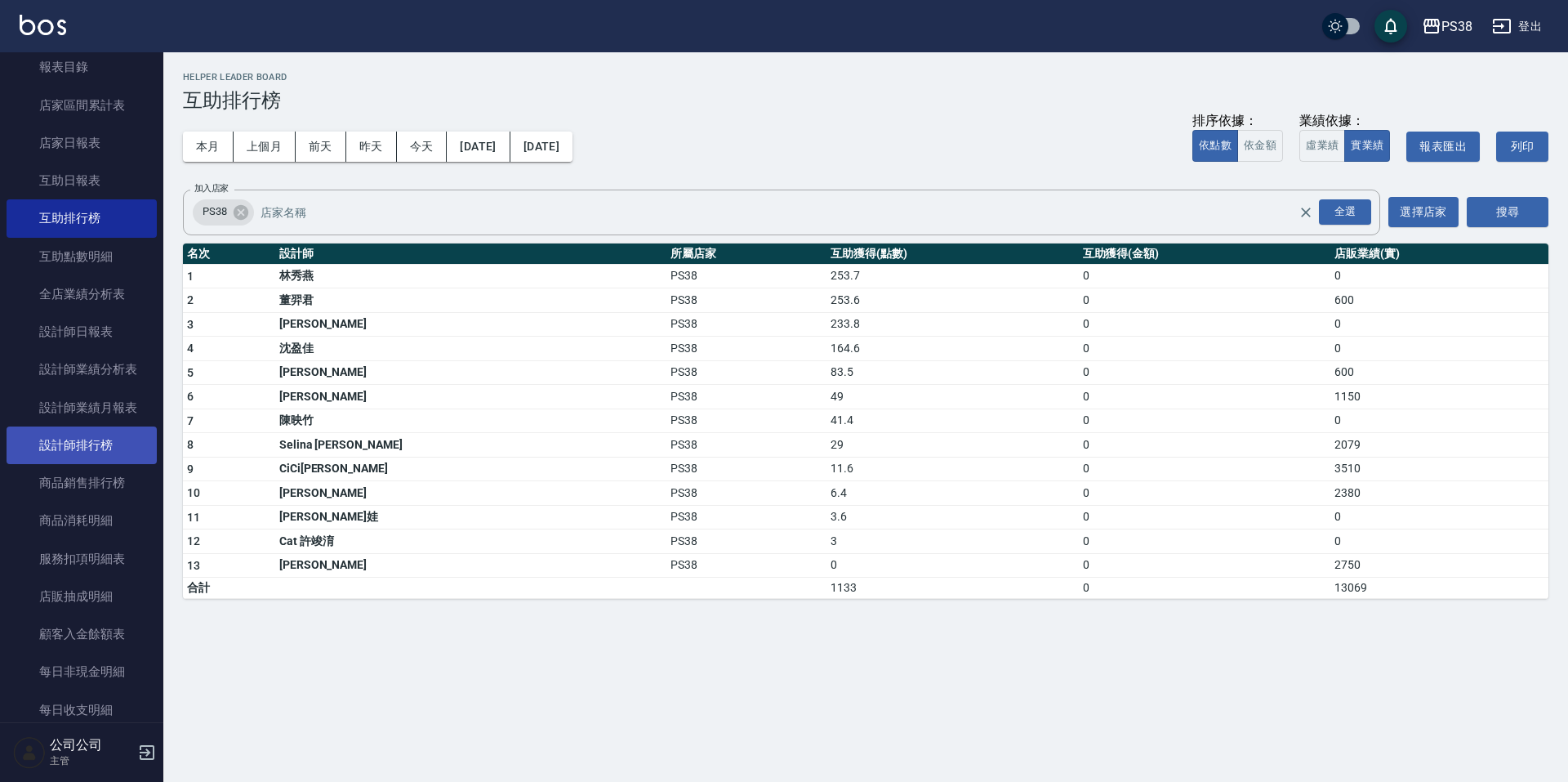
click at [111, 458] on link "設計師排行榜" at bounding box center [81, 445] width 150 height 38
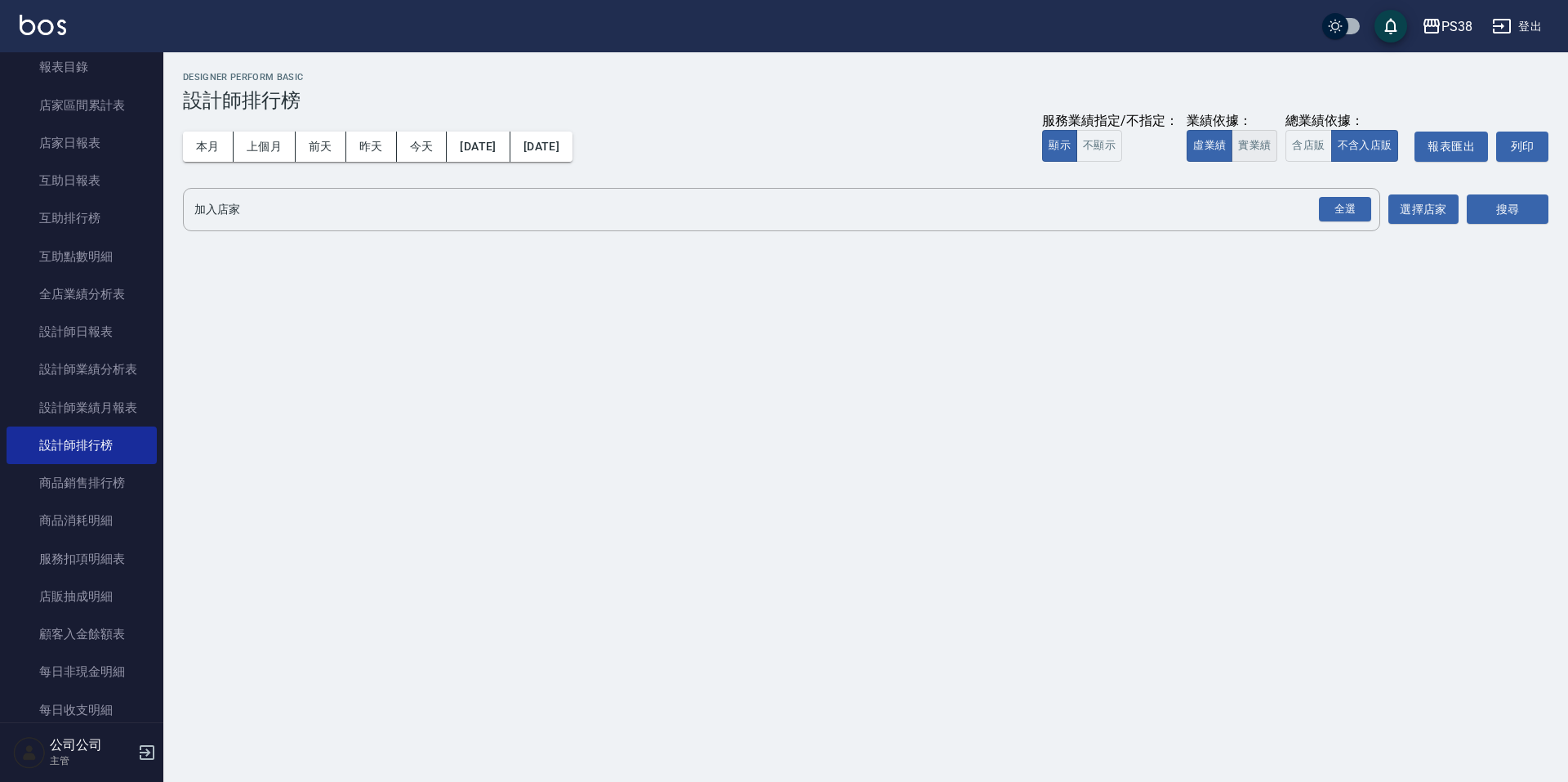
click at [1256, 158] on button "實業績" at bounding box center [1254, 145] width 46 height 31
drag, startPoint x: 1340, startPoint y: 203, endPoint x: 1373, endPoint y: 207, distance: 33.2
click at [1340, 203] on div "全選" at bounding box center [1345, 210] width 52 height 25
click at [1556, 216] on div "PS38 [DATE] - [DATE] 設計師排行榜 列印時間： [DATE][PHONE_NUMBER]:17 Designer Perform Basi…" at bounding box center [865, 156] width 1404 height 208
click at [1523, 214] on button "搜尋" at bounding box center [1507, 211] width 82 height 31
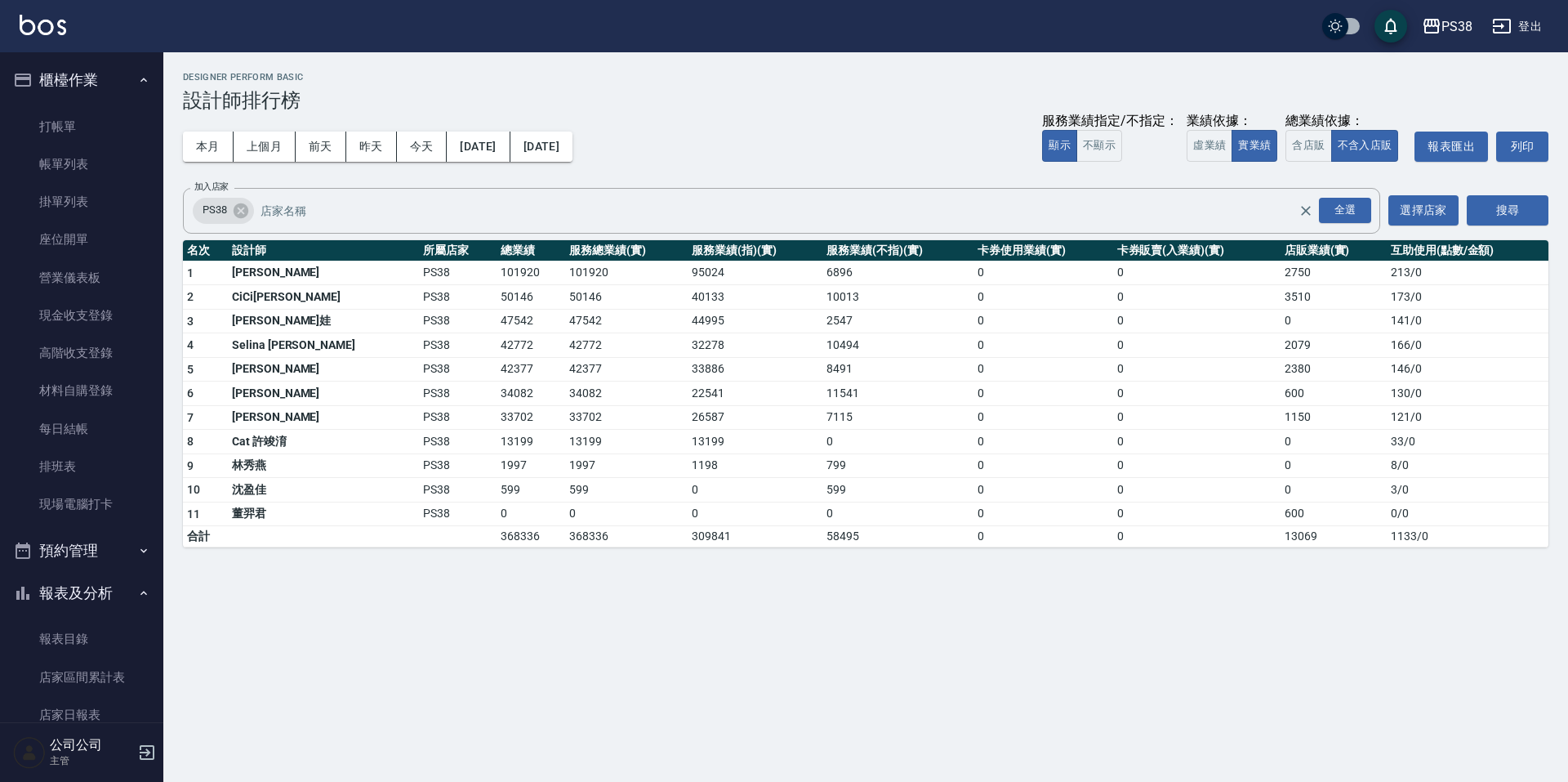
drag, startPoint x: 113, startPoint y: 179, endPoint x: 154, endPoint y: 182, distance: 41.1
click at [113, 179] on link "帳單列表" at bounding box center [81, 165] width 150 height 38
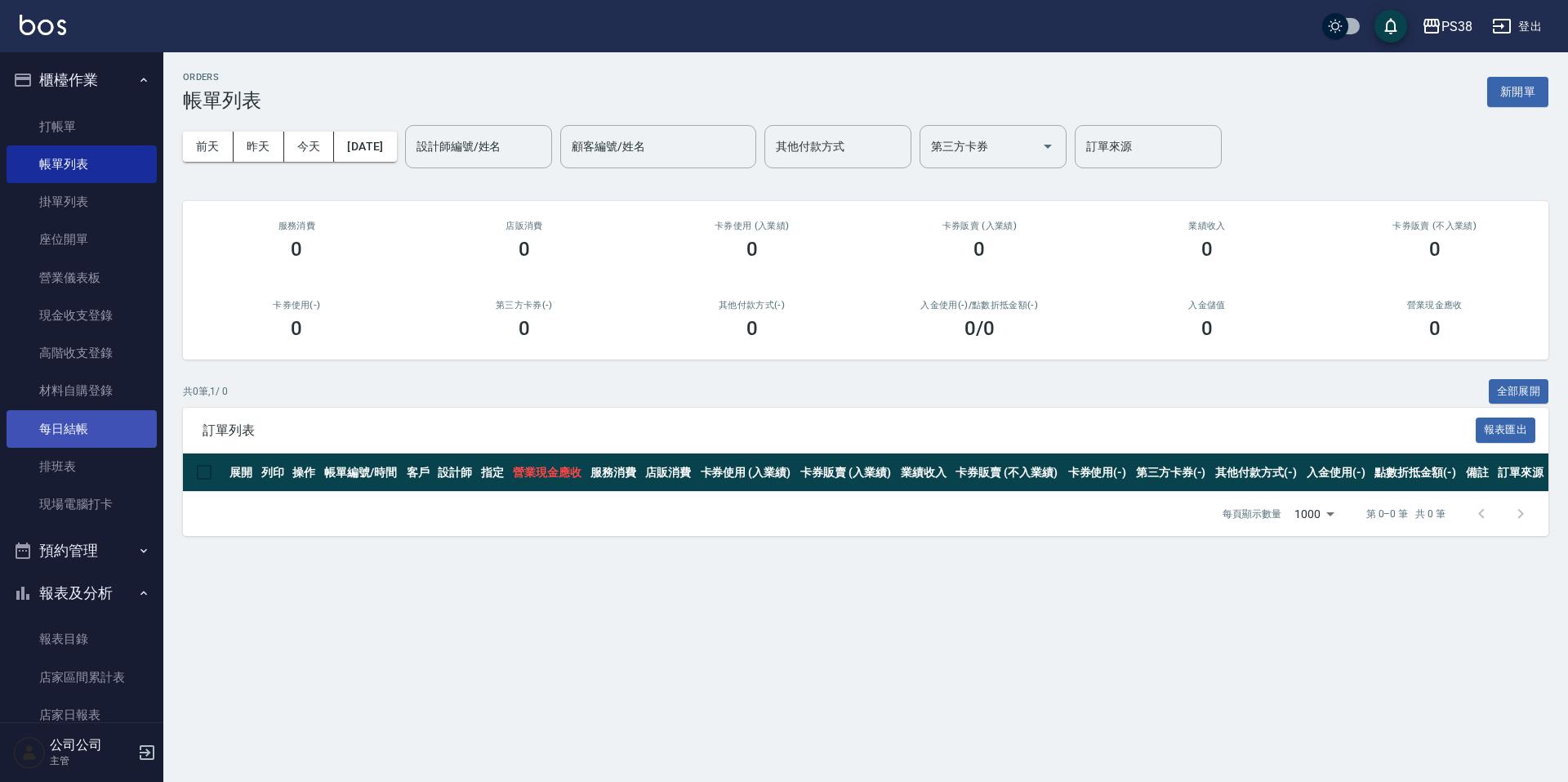
click at [104, 435] on link "每日結帳" at bounding box center [81, 429] width 150 height 38
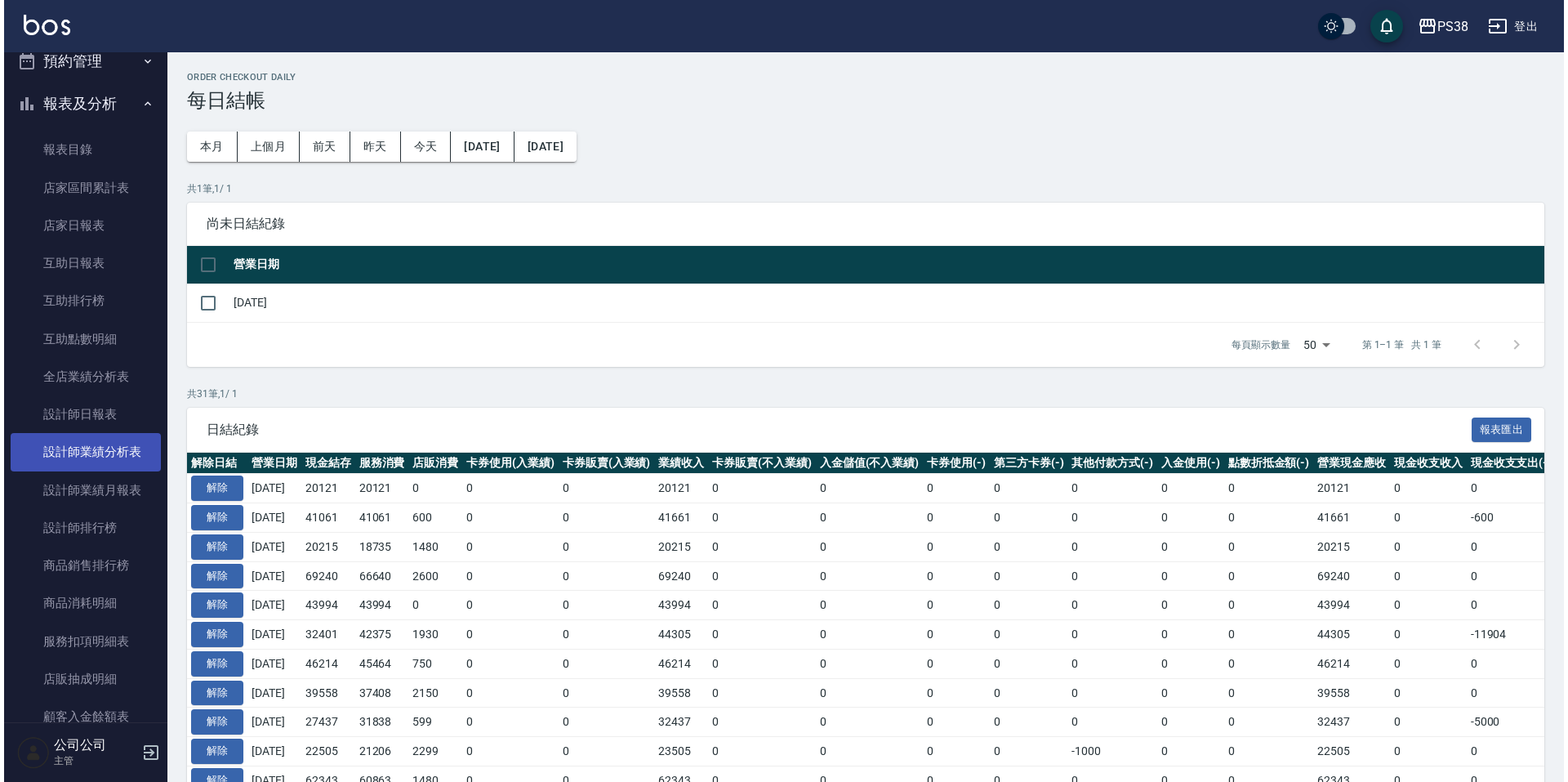
scroll to position [653, 0]
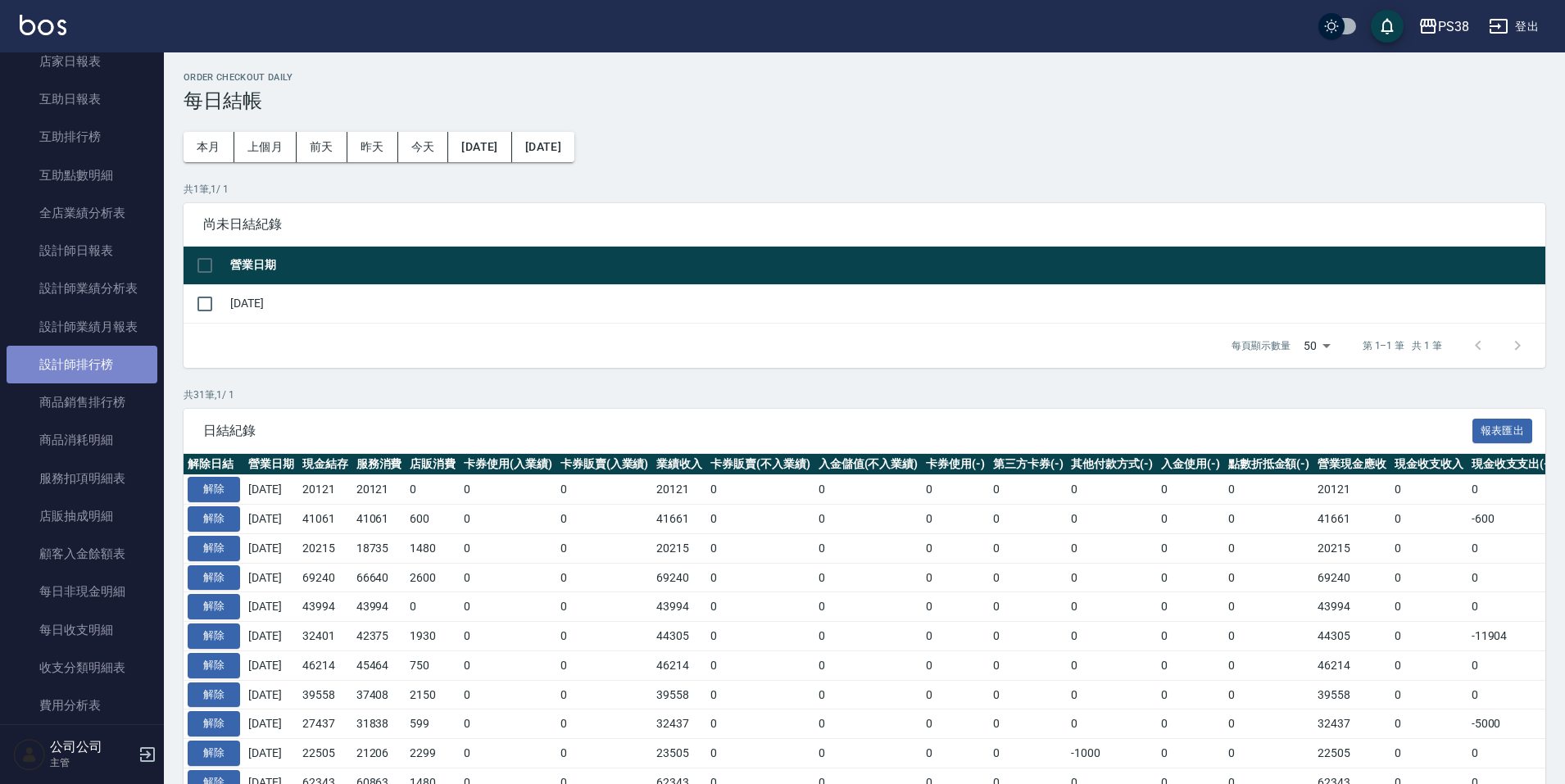
click at [88, 368] on link "設計師排行榜" at bounding box center [81, 364] width 151 height 38
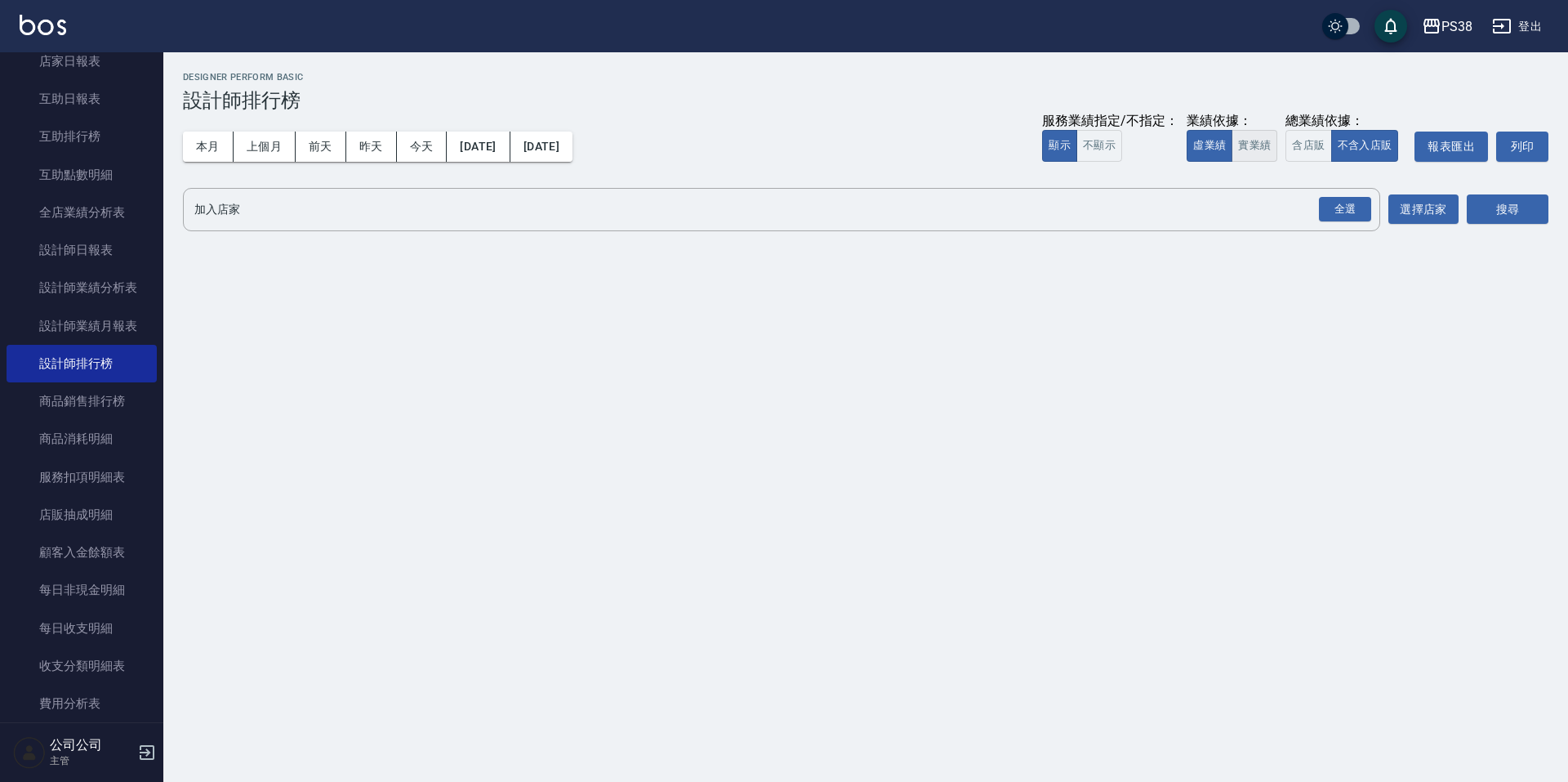
click at [1243, 139] on button "實業績" at bounding box center [1254, 145] width 46 height 31
click at [1344, 211] on div "全選" at bounding box center [1345, 210] width 52 height 25
click at [1512, 217] on button "搜尋" at bounding box center [1507, 211] width 82 height 31
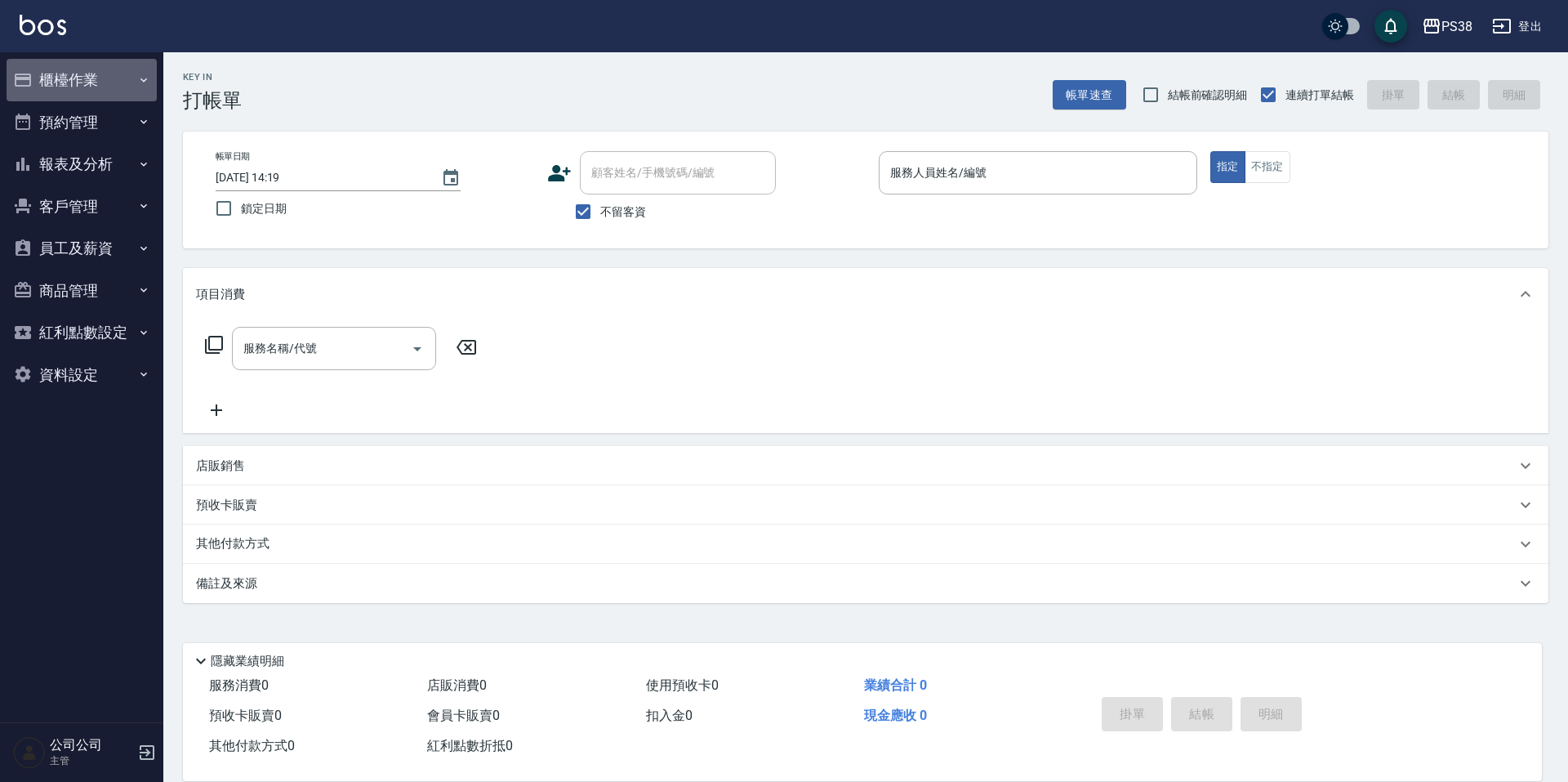
click at [124, 87] on button "櫃檯作業" at bounding box center [81, 79] width 150 height 42
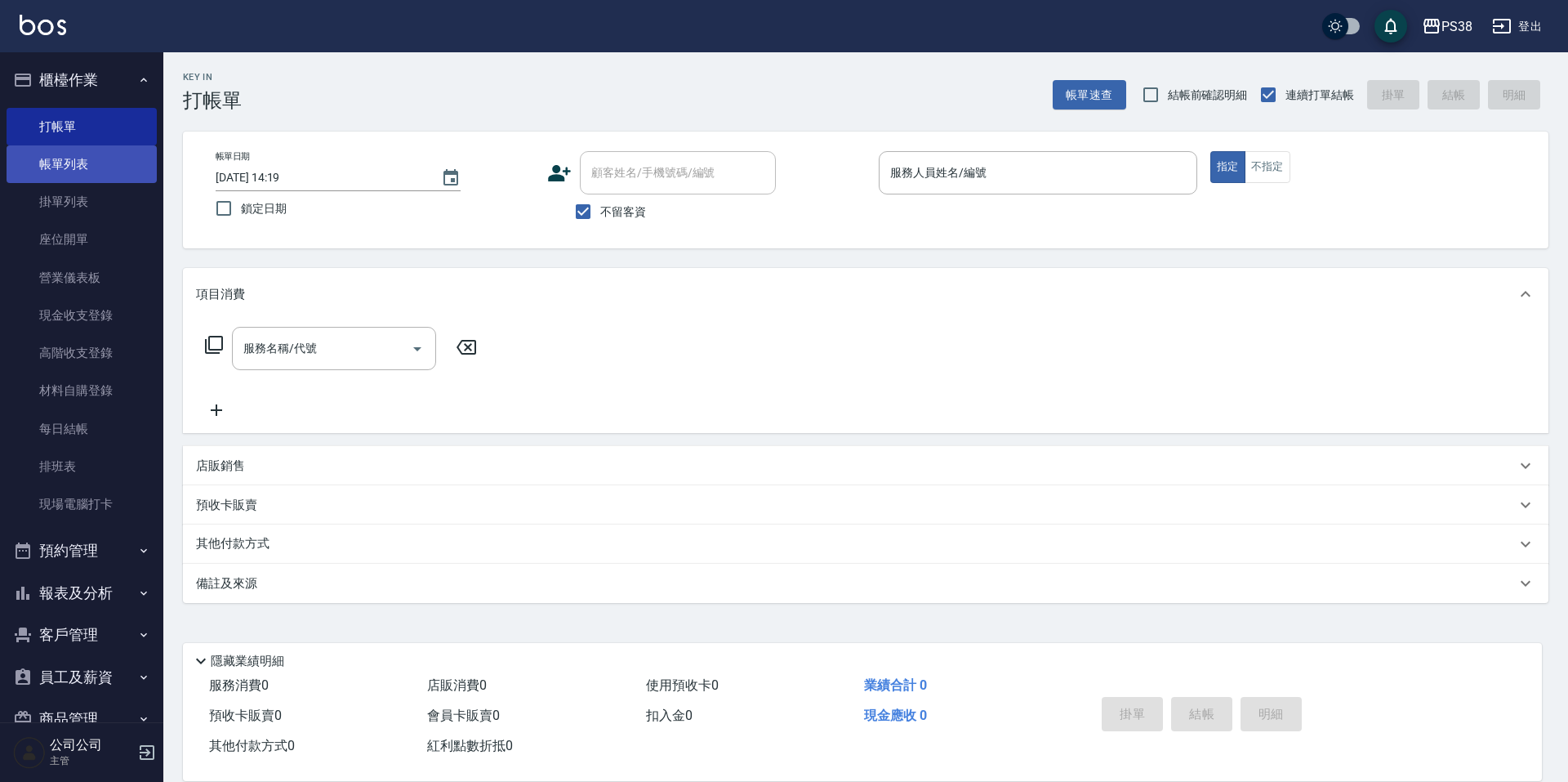
click at [89, 172] on link "帳單列表" at bounding box center [81, 165] width 150 height 38
